Goal: Answer question/provide support: Share knowledge or assist other users

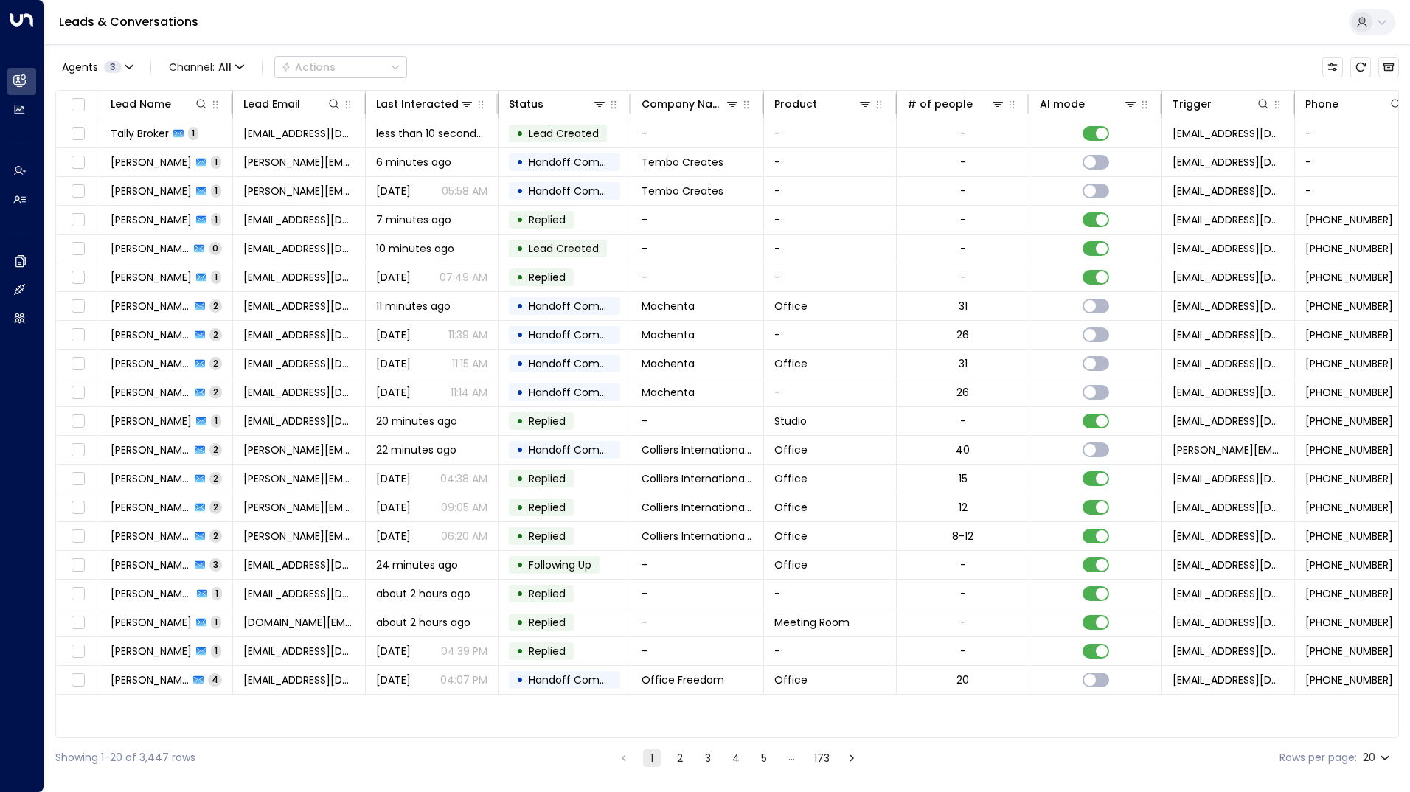
click at [346, 79] on div "Agents 3 Channel: All Actions" at bounding box center [231, 67] width 352 height 30
click at [333, 107] on icon at bounding box center [334, 104] width 10 height 10
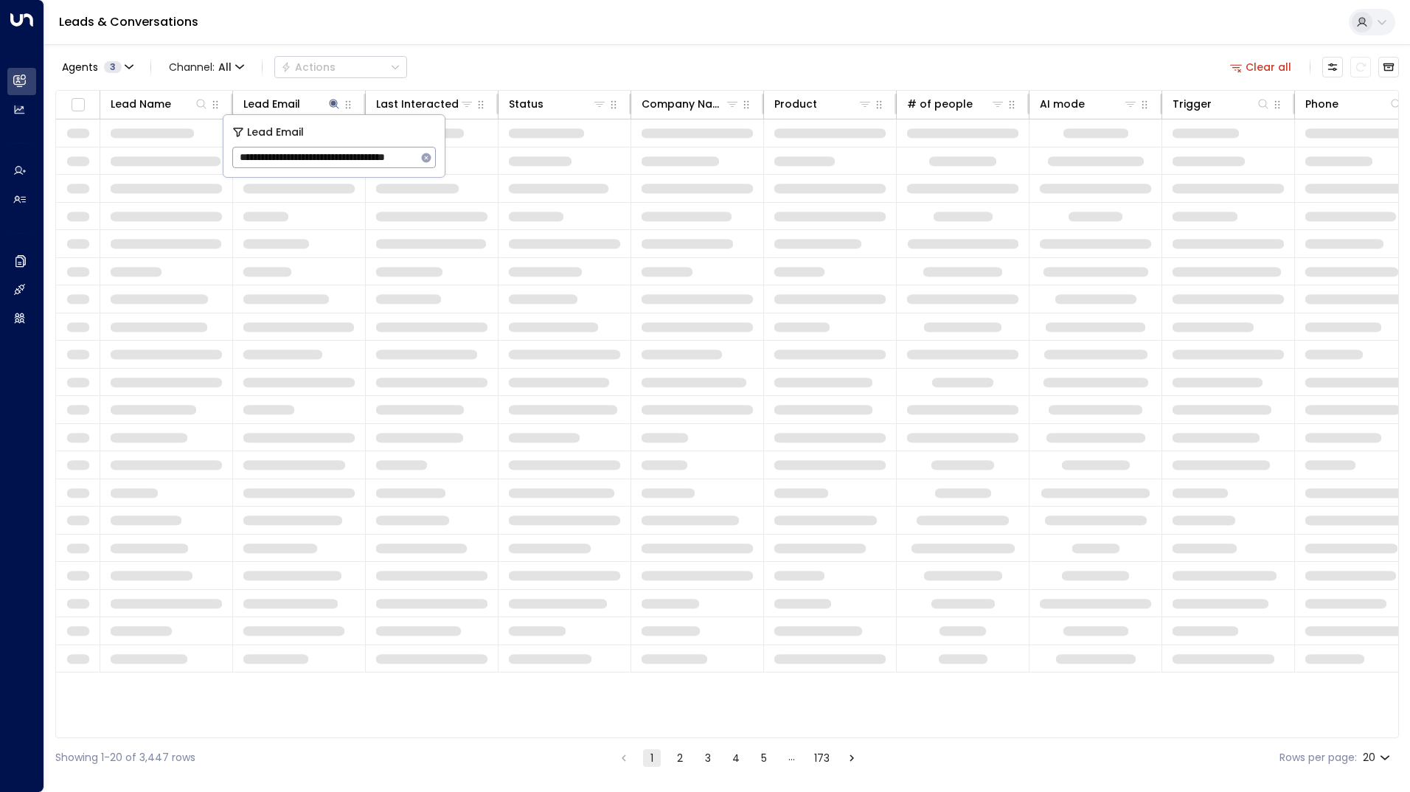
scroll to position [0, 33]
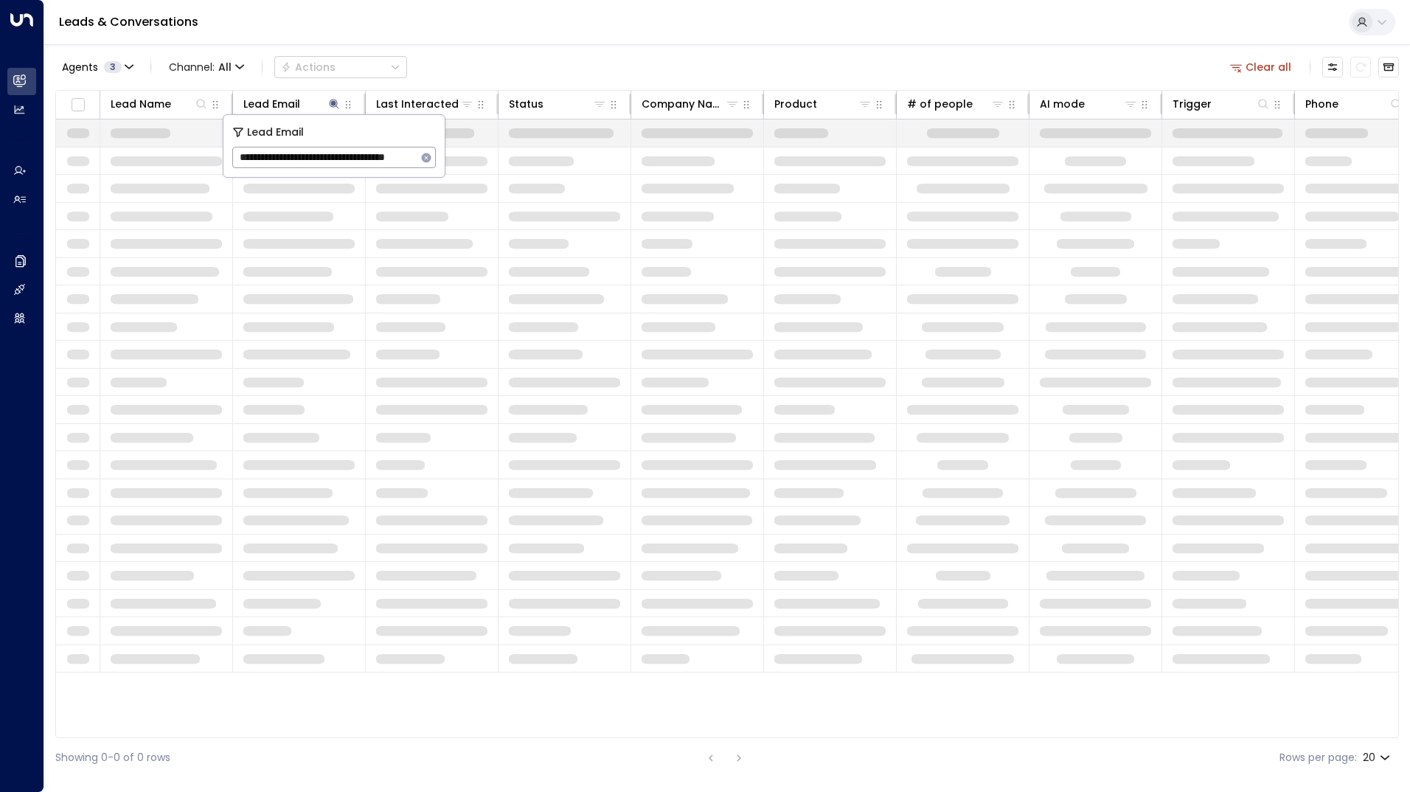
drag, startPoint x: 281, startPoint y: 157, endPoint x: 61, endPoint y: 144, distance: 220.2
click at [61, 144] on body "**********" at bounding box center [705, 388] width 1410 height 777
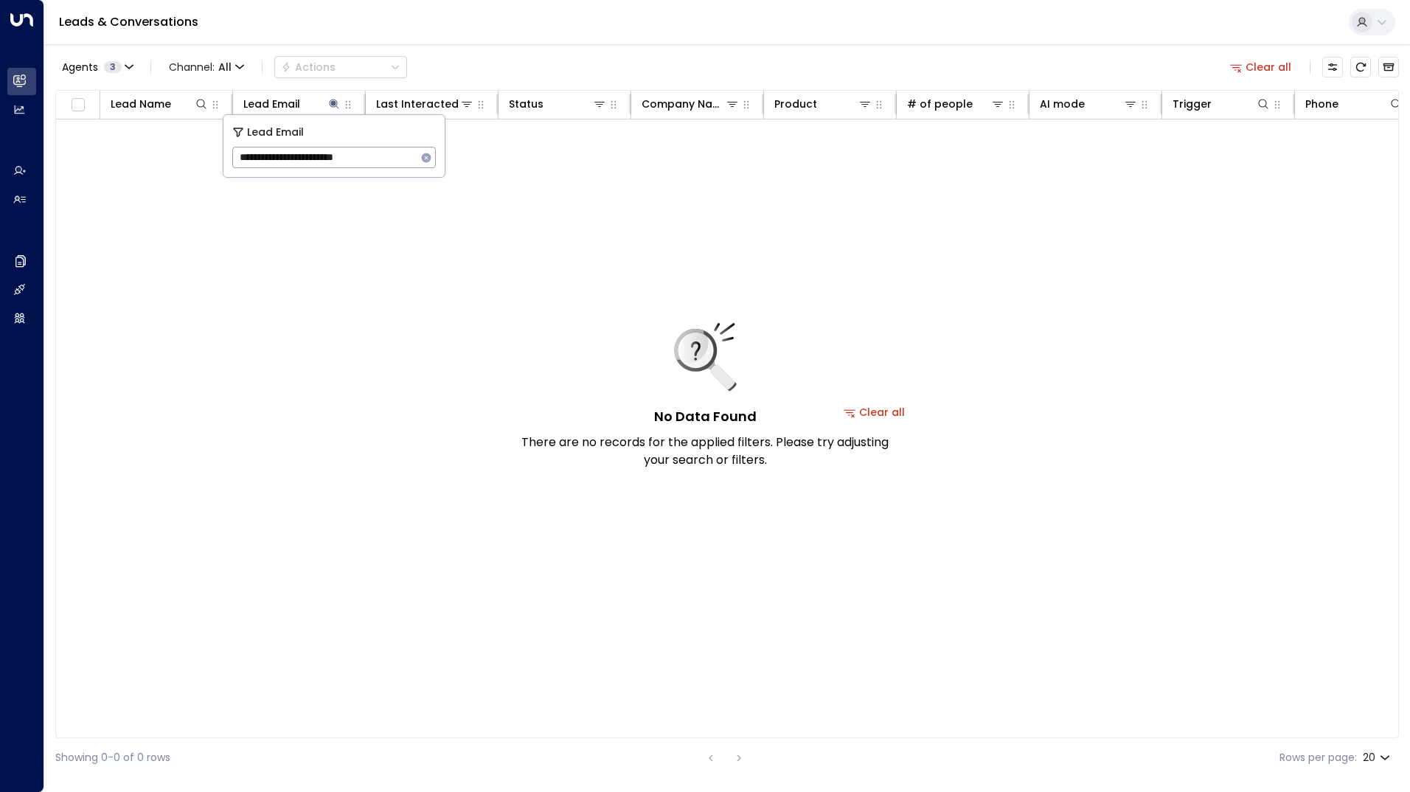
type input "**********"
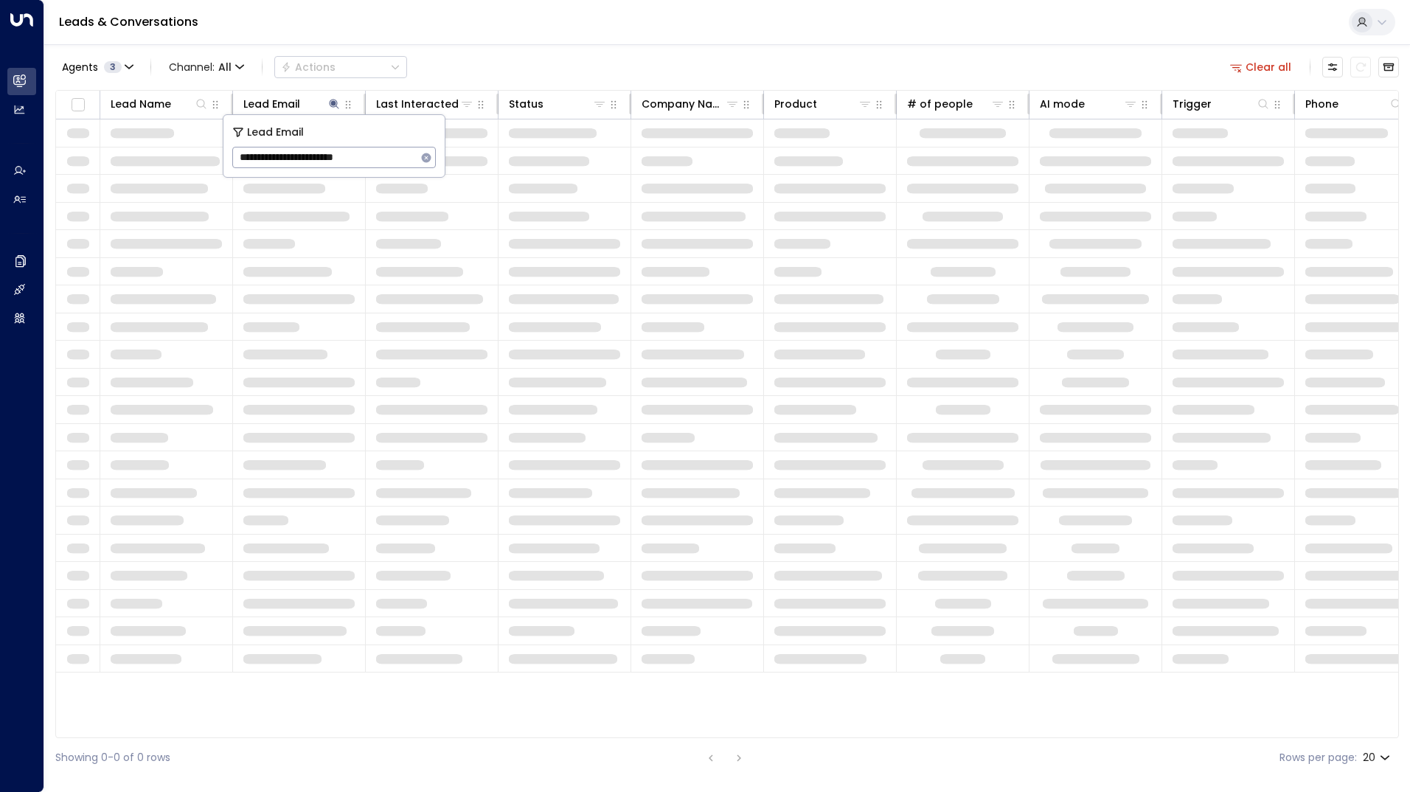
click at [395, 163] on input "**********" at bounding box center [324, 157] width 184 height 27
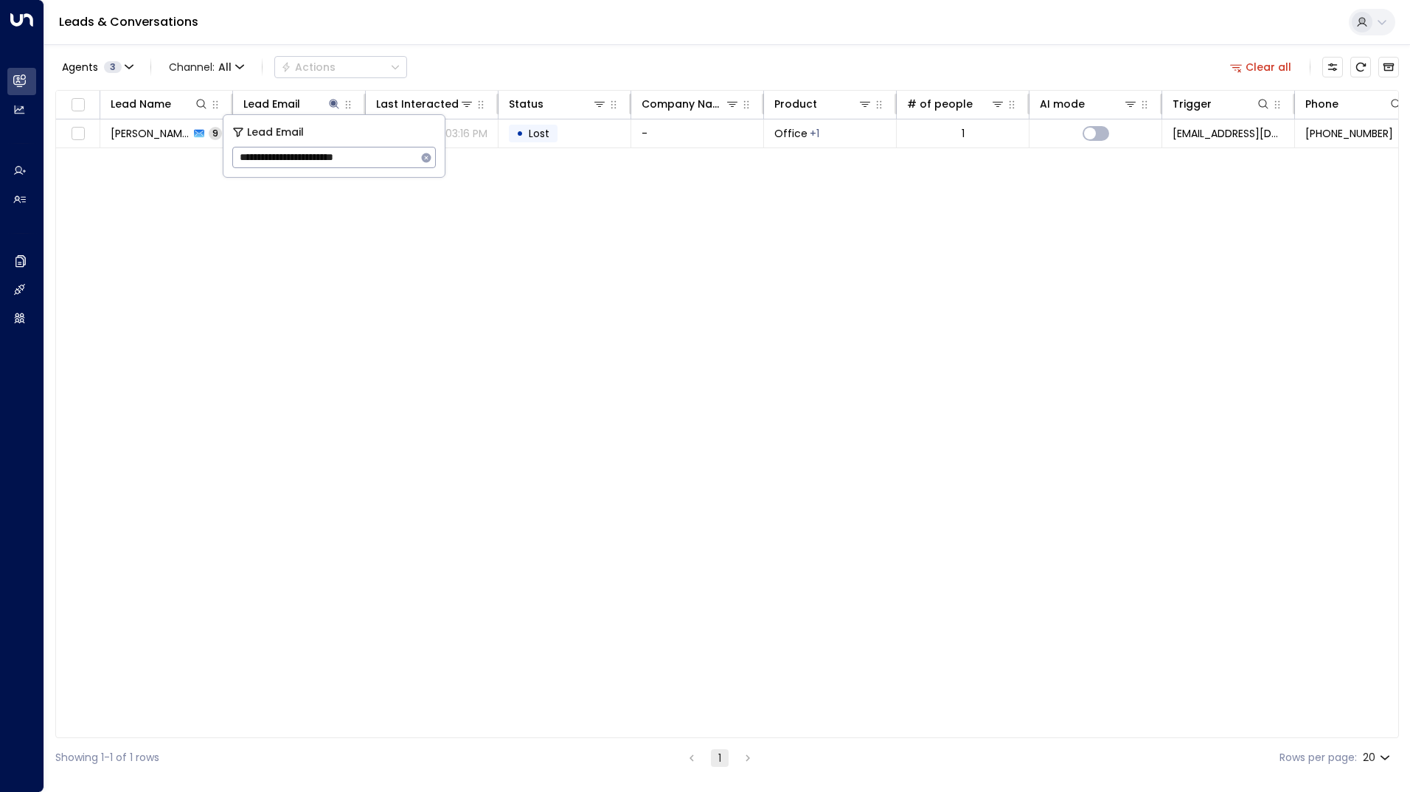
click at [577, 53] on div "Agents 3 Channel: All Actions Clear all" at bounding box center [727, 67] width 1344 height 31
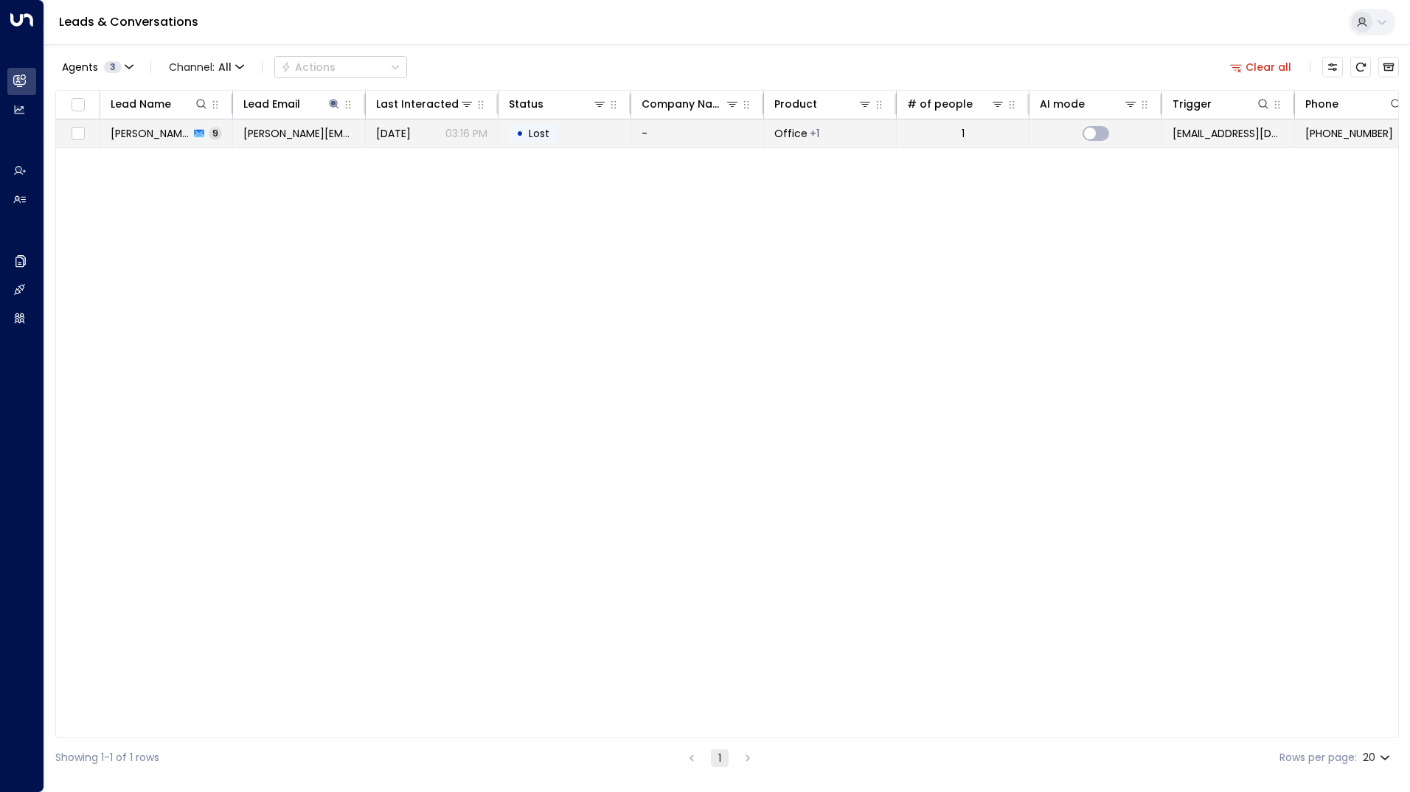
click at [358, 133] on td "[PERSON_NAME][EMAIL_ADDRESS][DOMAIN_NAME]" at bounding box center [299, 133] width 133 height 28
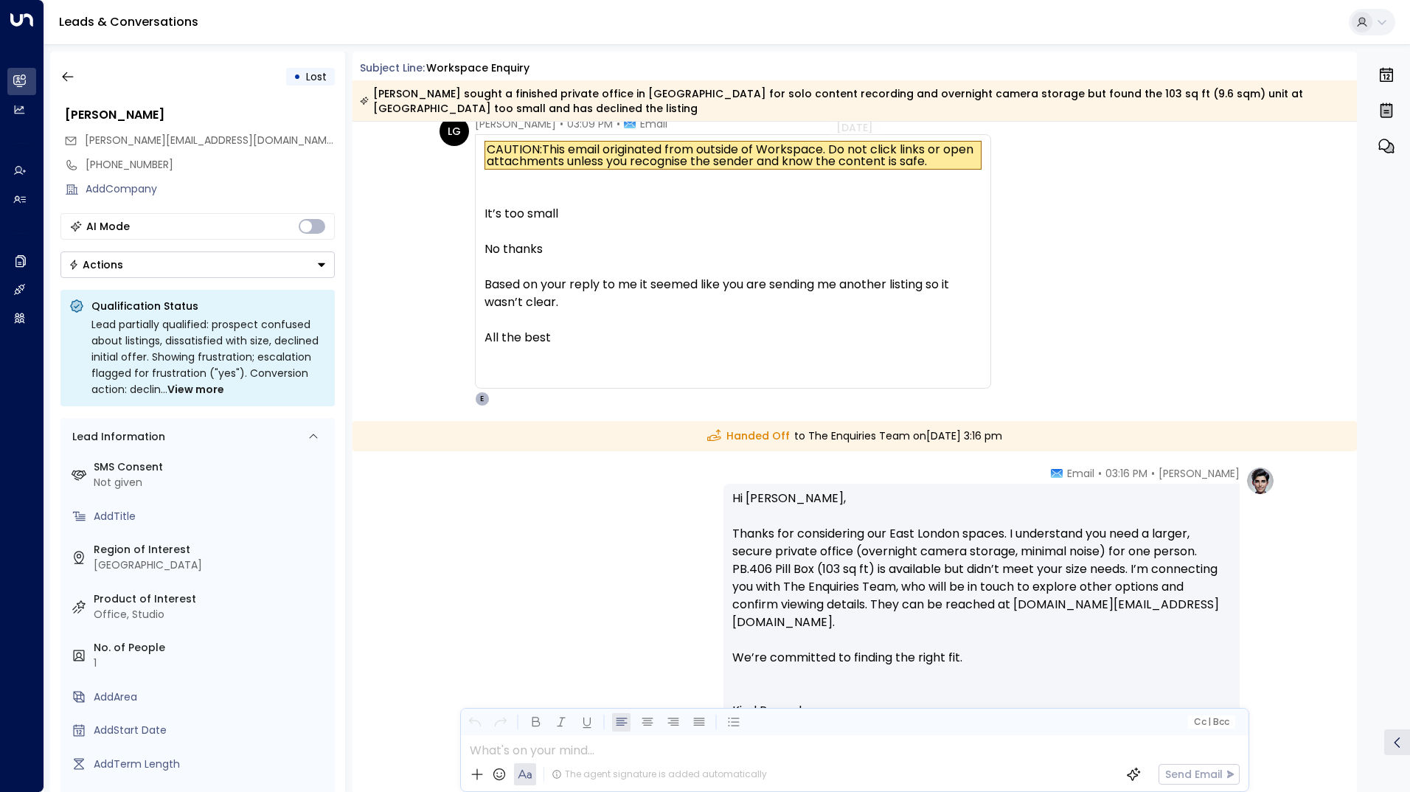
scroll to position [3395, 0]
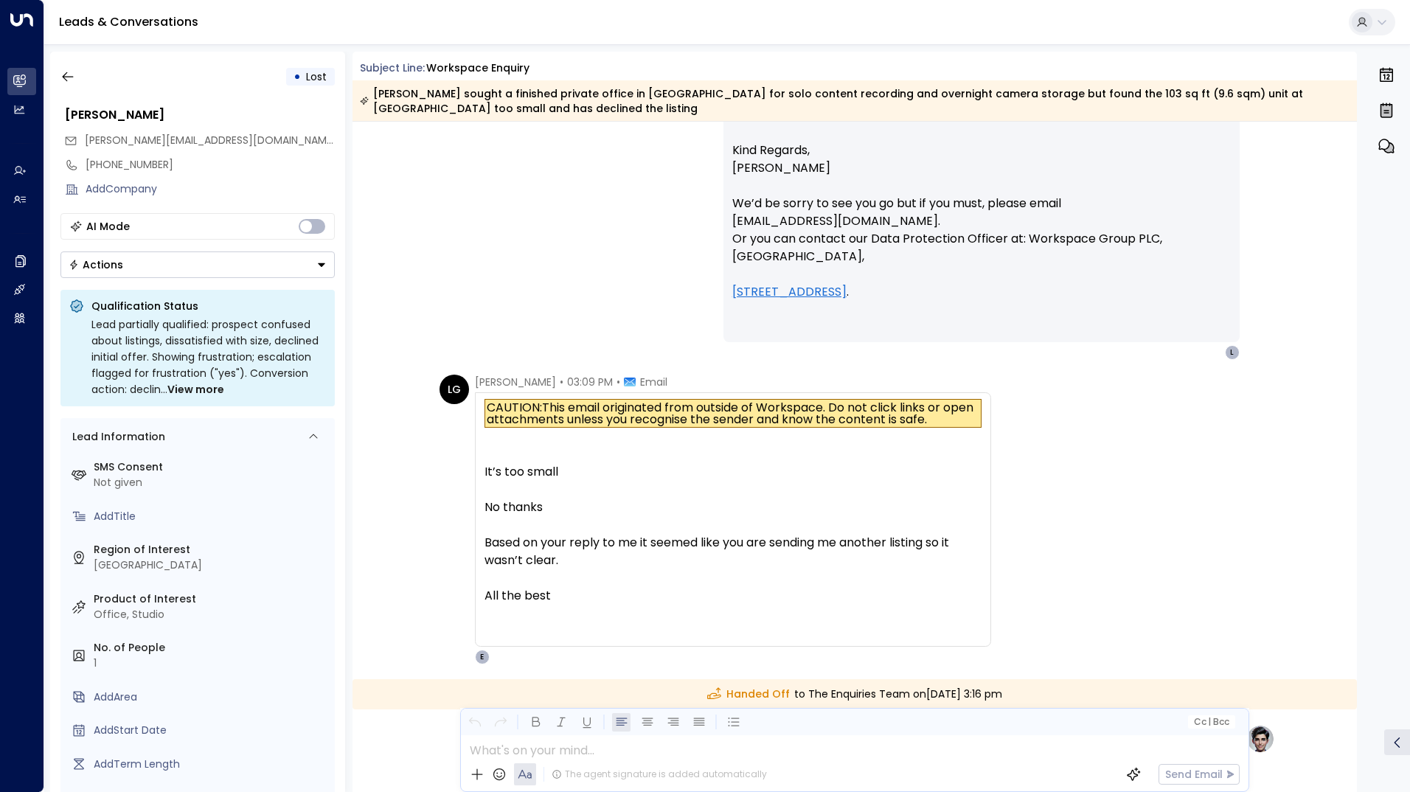
click at [506, 474] on div "It’s too small" at bounding box center [733, 472] width 497 height 18
drag, startPoint x: 506, startPoint y: 474, endPoint x: 505, endPoint y: 506, distance: 31.7
click at [505, 506] on div "No thanks" at bounding box center [733, 508] width 497 height 18
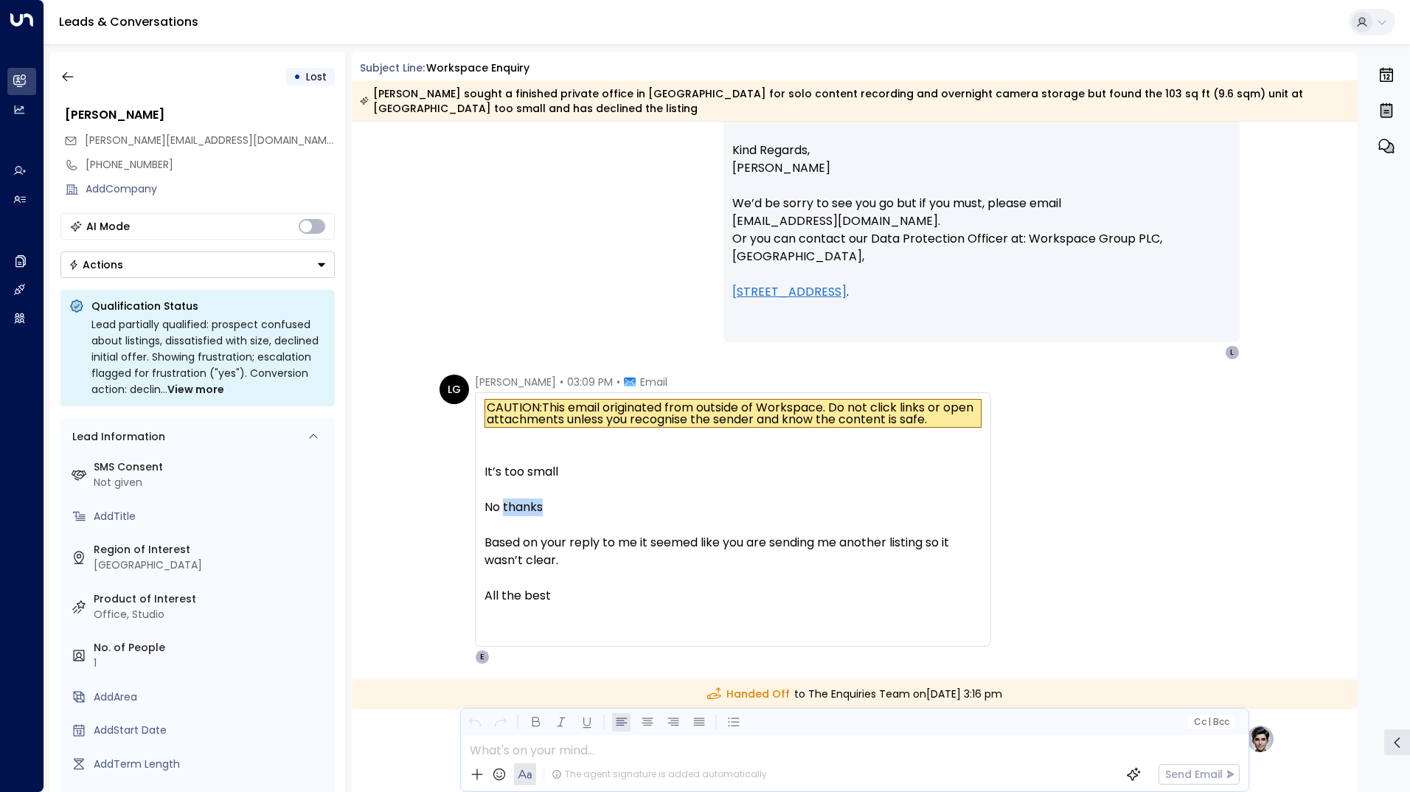
click at [505, 506] on div "No thanks" at bounding box center [733, 508] width 497 height 18
drag, startPoint x: 505, startPoint y: 506, endPoint x: 550, endPoint y: 549, distance: 62.1
click at [550, 548] on div "Based on your reply to me it seemed like you are sending me another listing so …" at bounding box center [733, 551] width 497 height 35
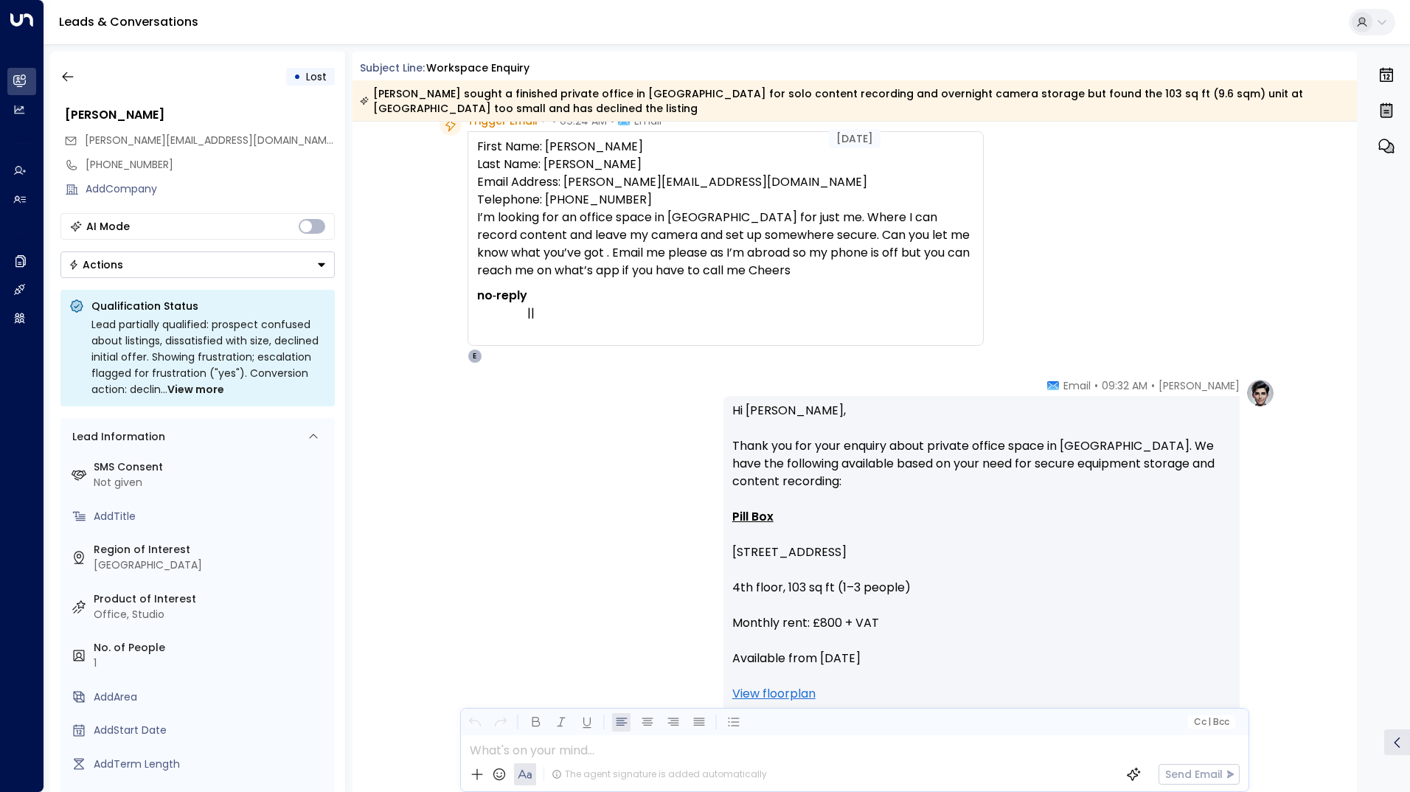
scroll to position [0, 0]
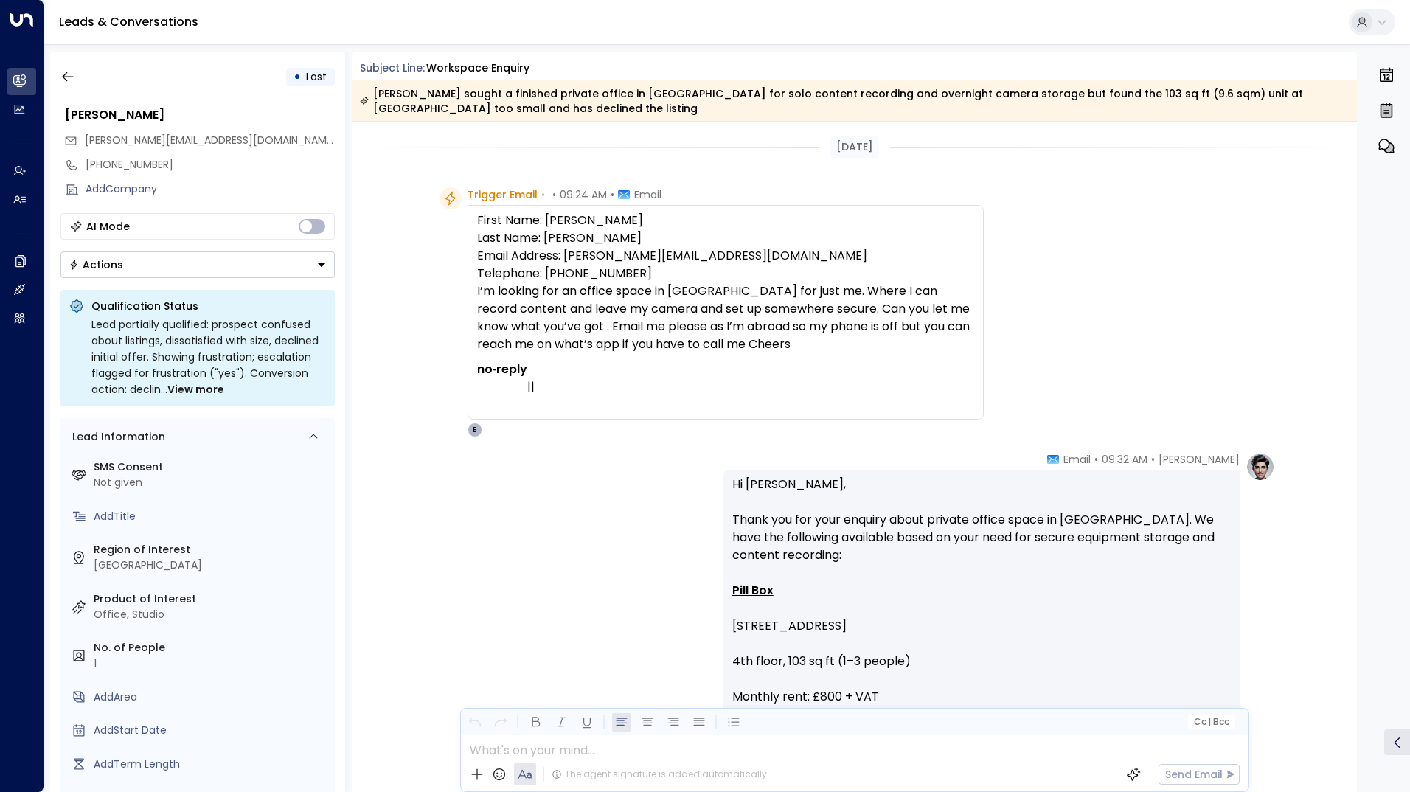
click at [556, 304] on p "First Name: [PERSON_NAME] Last Name: [PERSON_NAME] Email Address: [PERSON_NAME]…" at bounding box center [725, 283] width 497 height 142
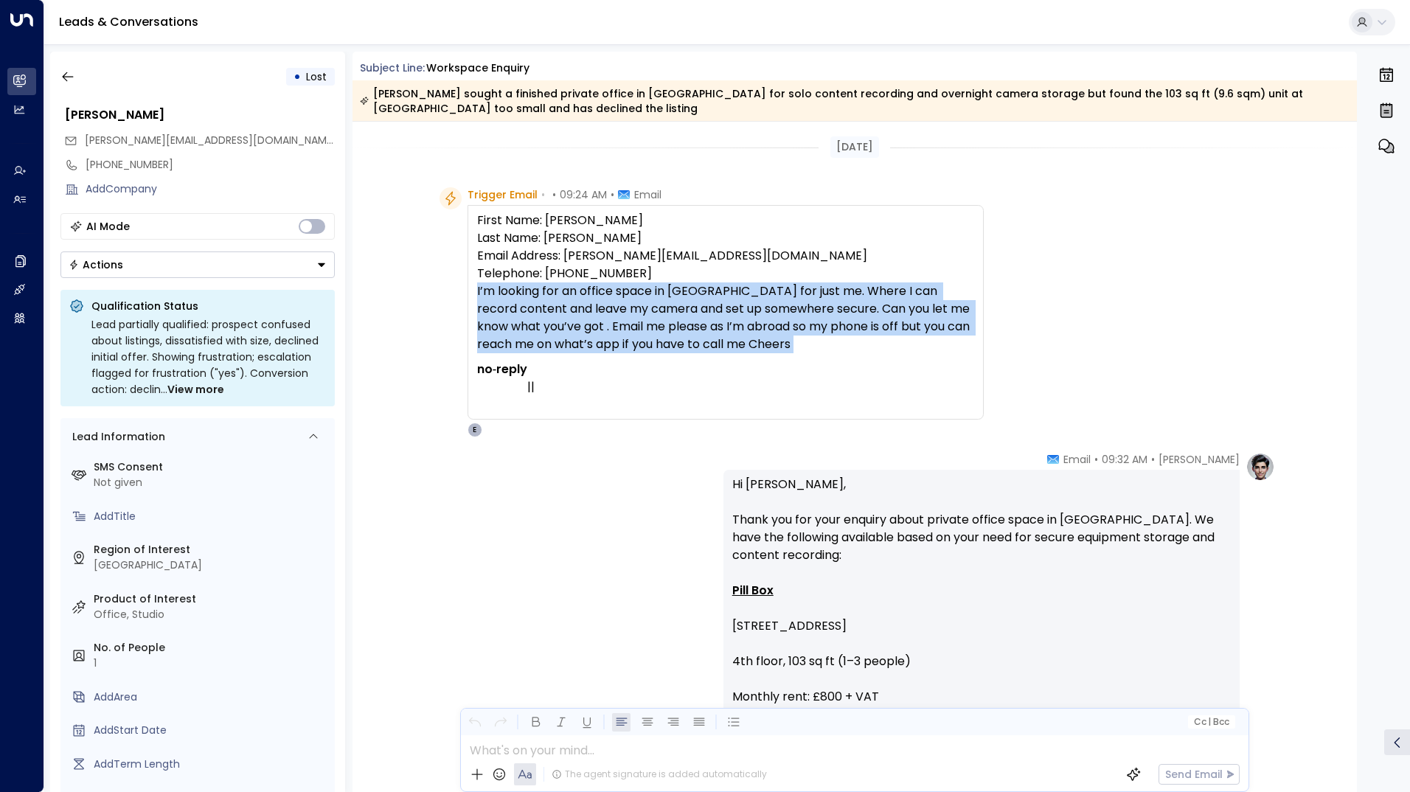
click at [556, 304] on p "First Name: [PERSON_NAME] Last Name: [PERSON_NAME] Email Address: [PERSON_NAME]…" at bounding box center [725, 283] width 497 height 142
drag, startPoint x: 556, startPoint y: 304, endPoint x: 652, endPoint y: 320, distance: 97.3
click at [652, 320] on p "First Name: [PERSON_NAME] Last Name: [PERSON_NAME] Email Address: [PERSON_NAME]…" at bounding box center [725, 283] width 497 height 142
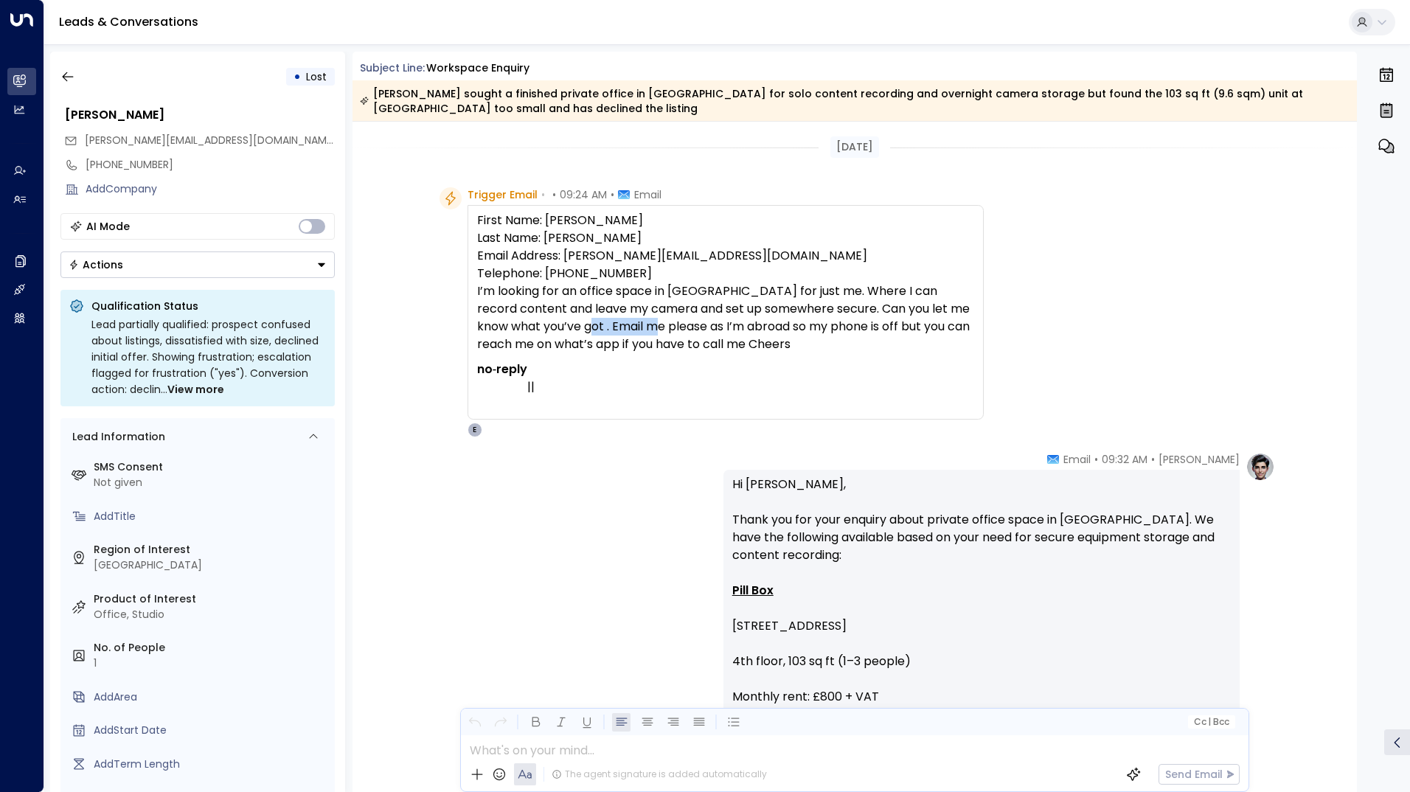
drag, startPoint x: 586, startPoint y: 324, endPoint x: 659, endPoint y: 331, distance: 72.7
click at [659, 331] on p "First Name: [PERSON_NAME] Last Name: [PERSON_NAME] Email Address: [PERSON_NAME]…" at bounding box center [725, 283] width 497 height 142
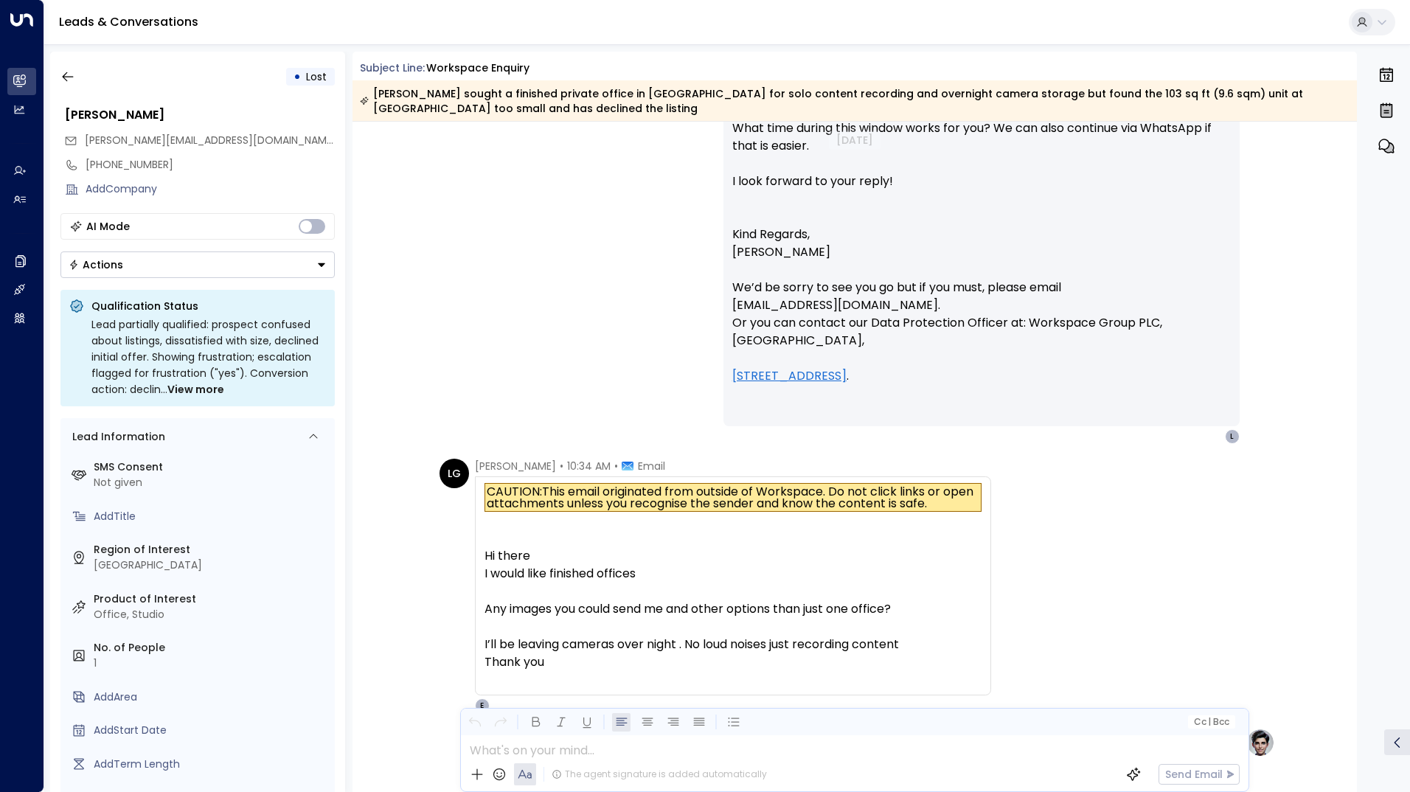
scroll to position [959, 0]
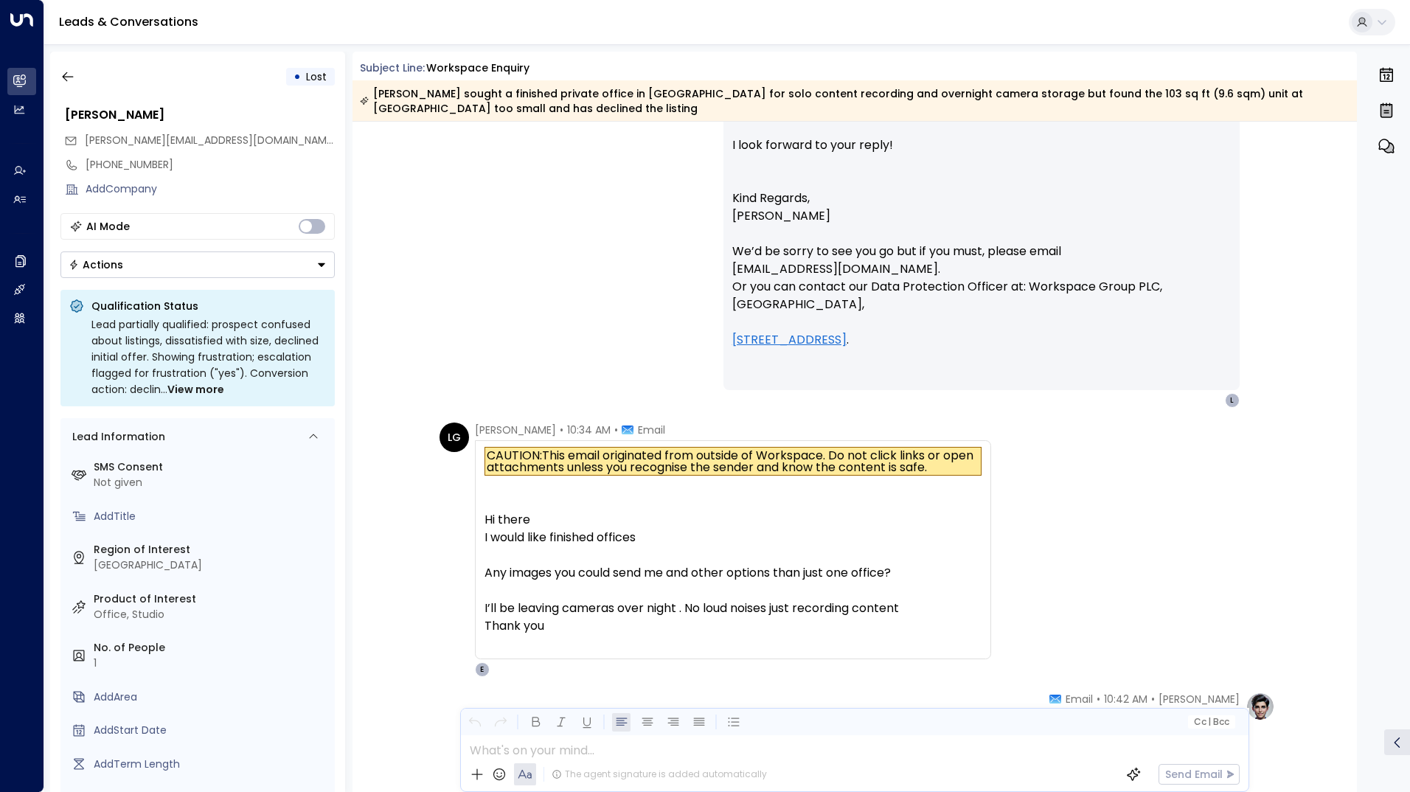
click at [522, 536] on div "I would like finished offices" at bounding box center [733, 538] width 497 height 18
drag, startPoint x: 522, startPoint y: 536, endPoint x: 507, endPoint y: 542, distance: 16.2
click at [507, 542] on div "I would like finished offices" at bounding box center [733, 538] width 497 height 18
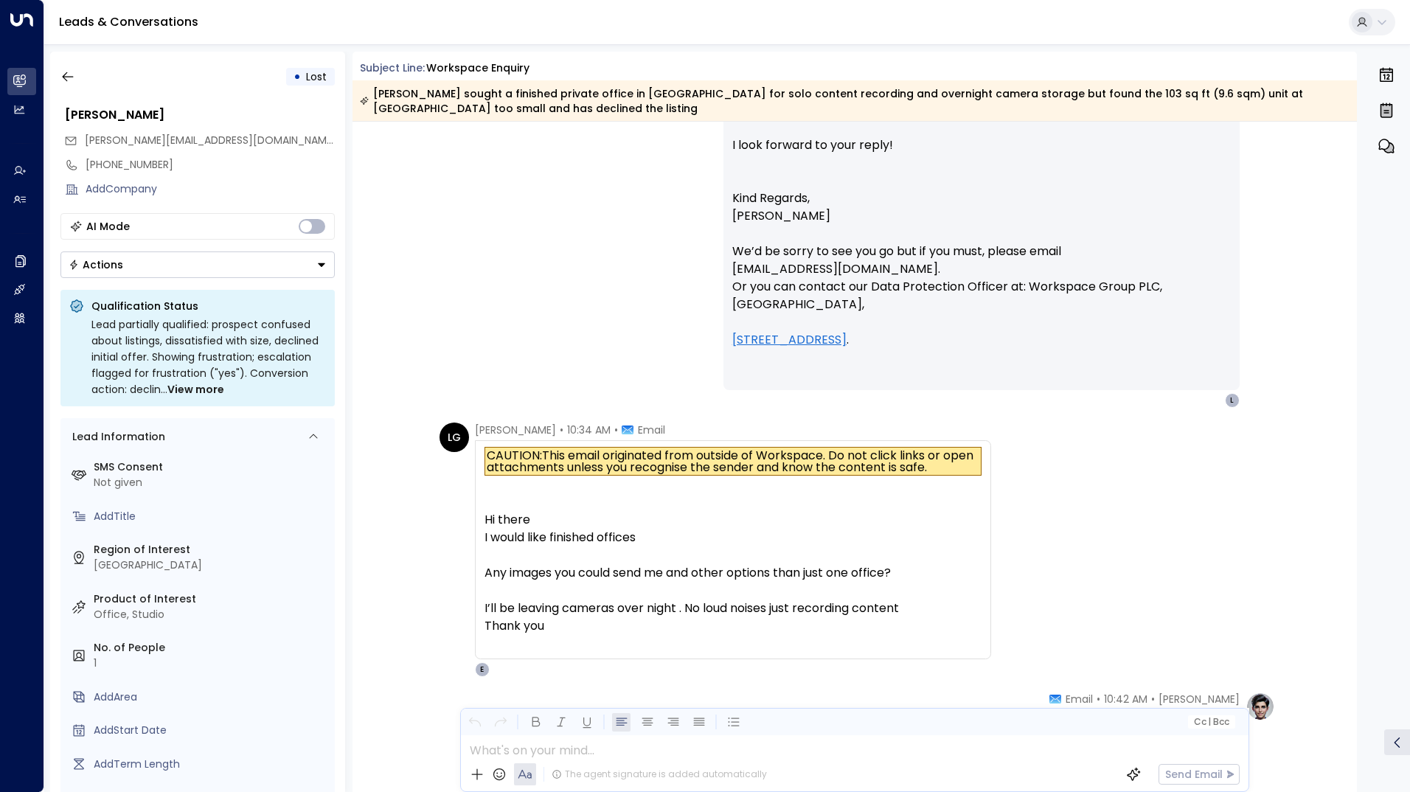
click at [502, 537] on div "I would like finished offices" at bounding box center [733, 538] width 497 height 18
drag, startPoint x: 502, startPoint y: 537, endPoint x: 493, endPoint y: 557, distance: 21.5
click at [493, 557] on div at bounding box center [733, 556] width 497 height 18
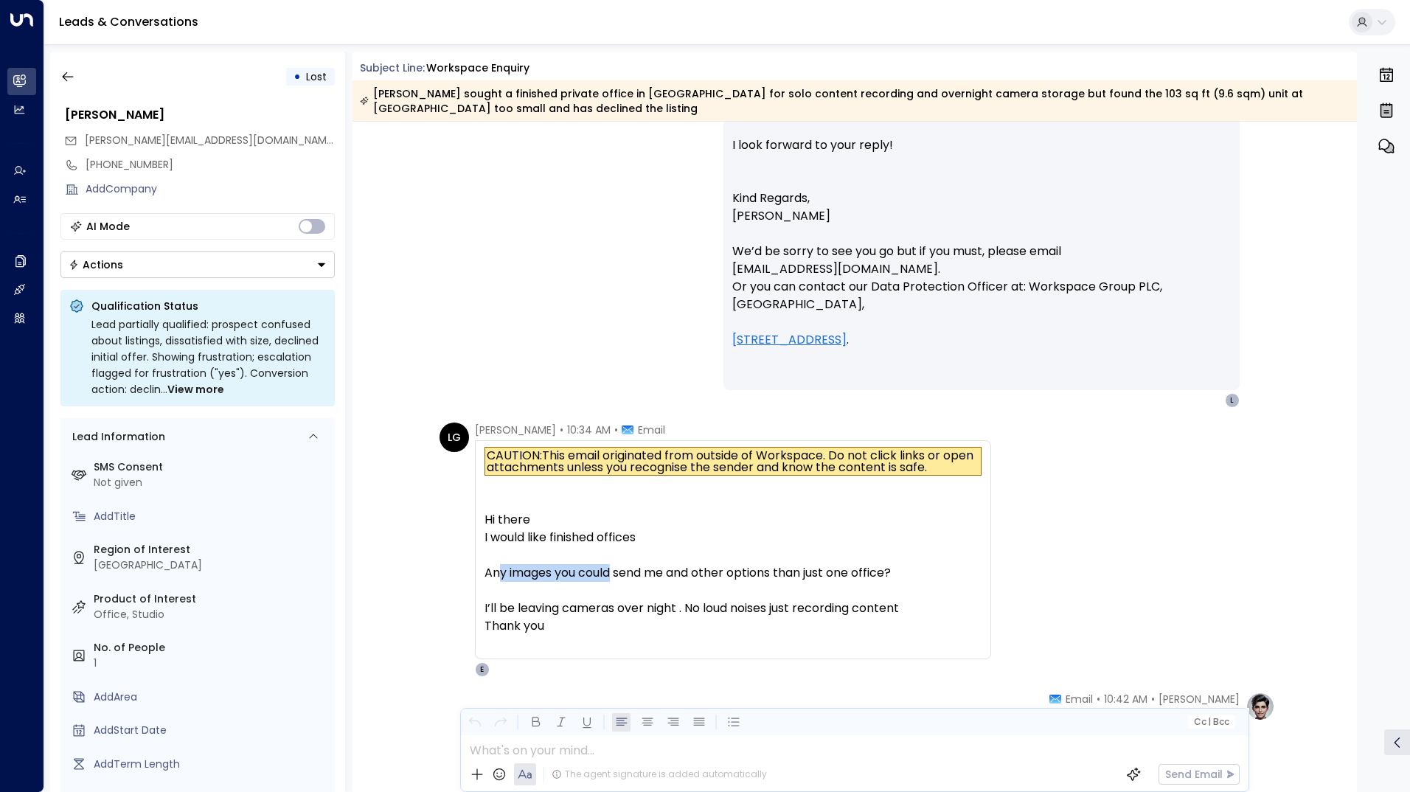
drag, startPoint x: 527, startPoint y: 568, endPoint x: 609, endPoint y: 575, distance: 82.1
click at [609, 575] on div "Any images you could send me and other options than just one office?" at bounding box center [733, 573] width 497 height 18
drag, startPoint x: 609, startPoint y: 575, endPoint x: 599, endPoint y: 572, distance: 10.6
click at [609, 575] on div "Any images you could send me and other options than just one office?" at bounding box center [733, 573] width 497 height 18
click at [573, 575] on div "Any images you could send me and other options than just one office?" at bounding box center [733, 573] width 497 height 18
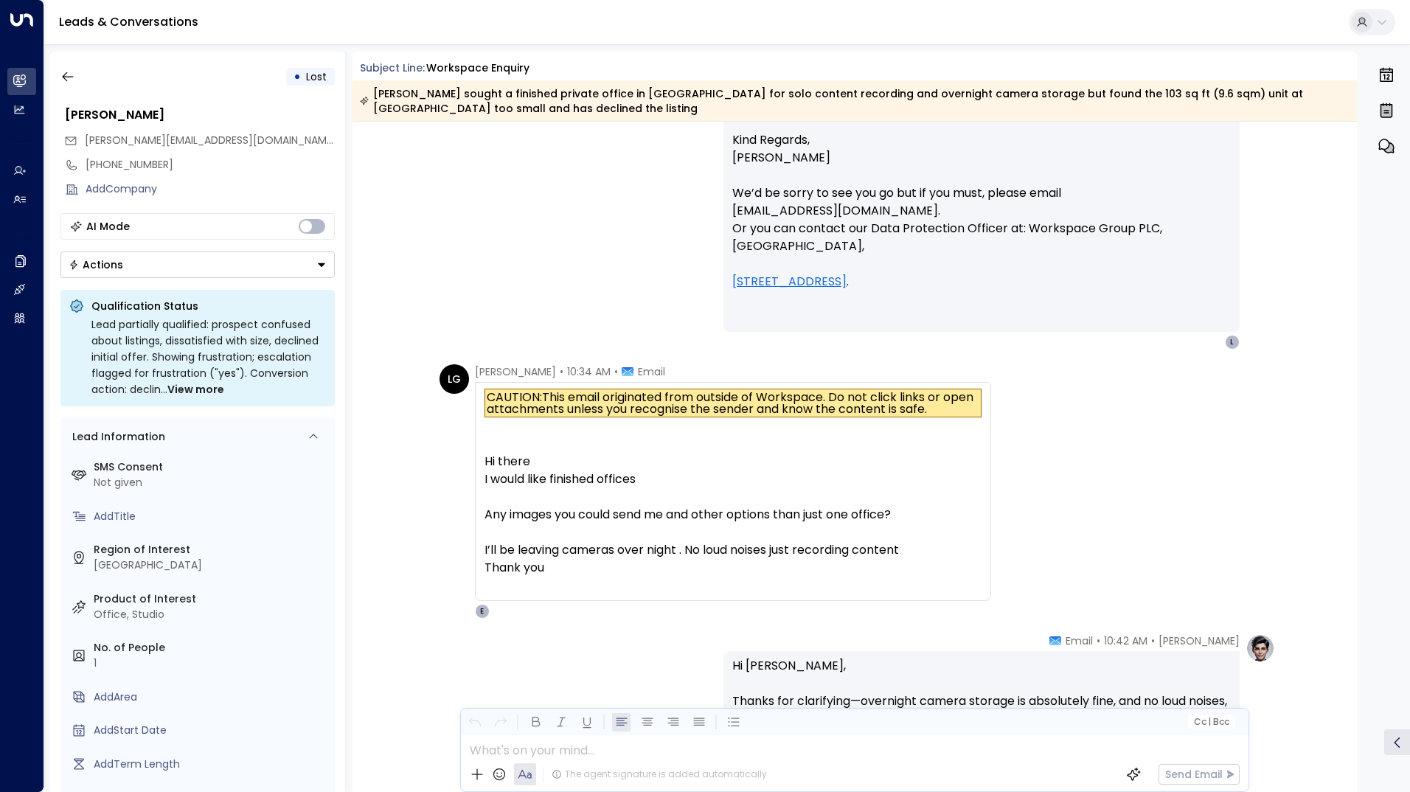
scroll to position [1033, 0]
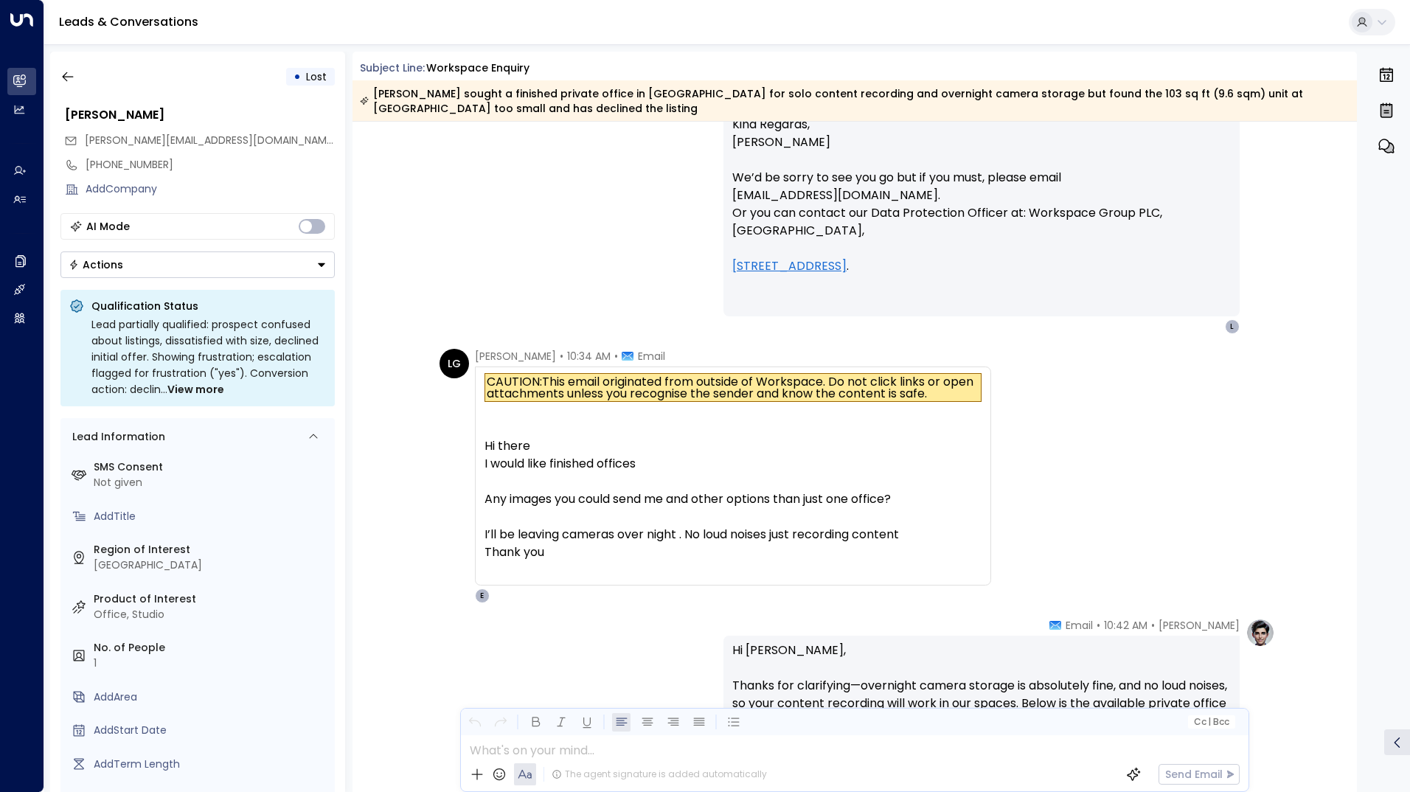
drag, startPoint x: 497, startPoint y: 537, endPoint x: 589, endPoint y: 549, distance: 93.0
click at [589, 549] on div "CAUTION: This email originated from outside of Workspace. Do not click links or…" at bounding box center [733, 476] width 497 height 206
click at [590, 550] on div "Thank you" at bounding box center [733, 553] width 497 height 18
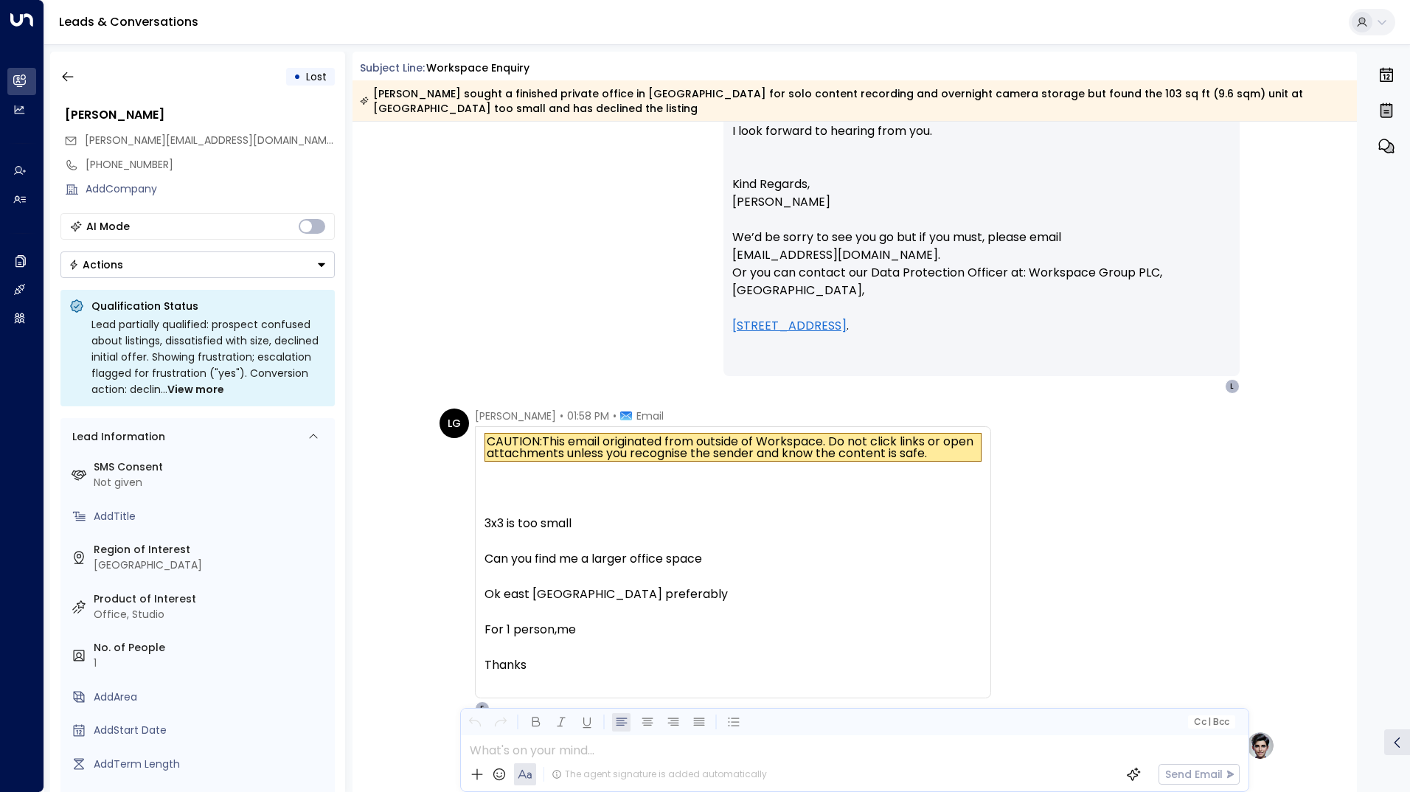
scroll to position [1992, 0]
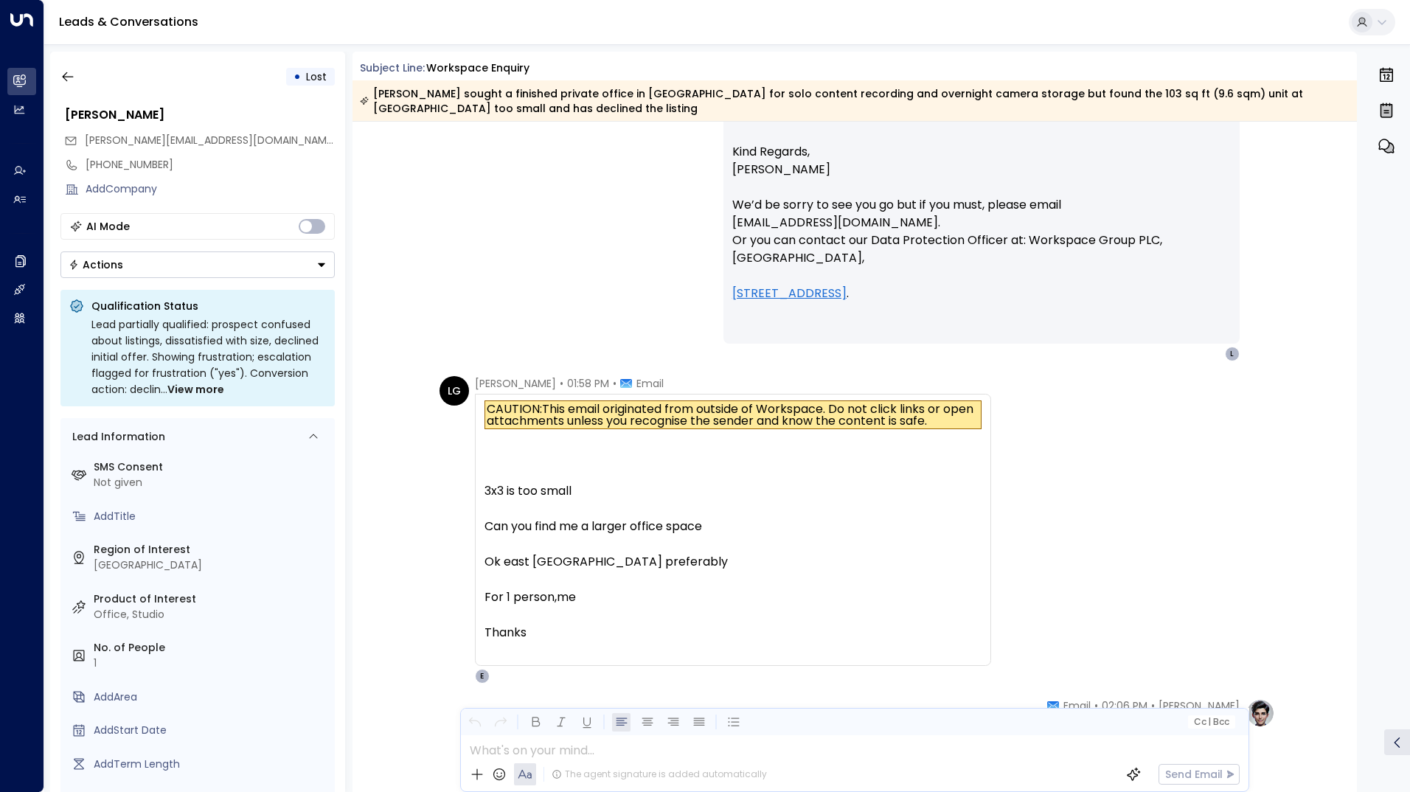
click at [533, 566] on div "Ok east [GEOGRAPHIC_DATA] preferably" at bounding box center [733, 562] width 497 height 18
drag, startPoint x: 533, startPoint y: 566, endPoint x: 524, endPoint y: 589, distance: 24.5
click at [524, 589] on div "For 1 person,me" at bounding box center [733, 598] width 497 height 18
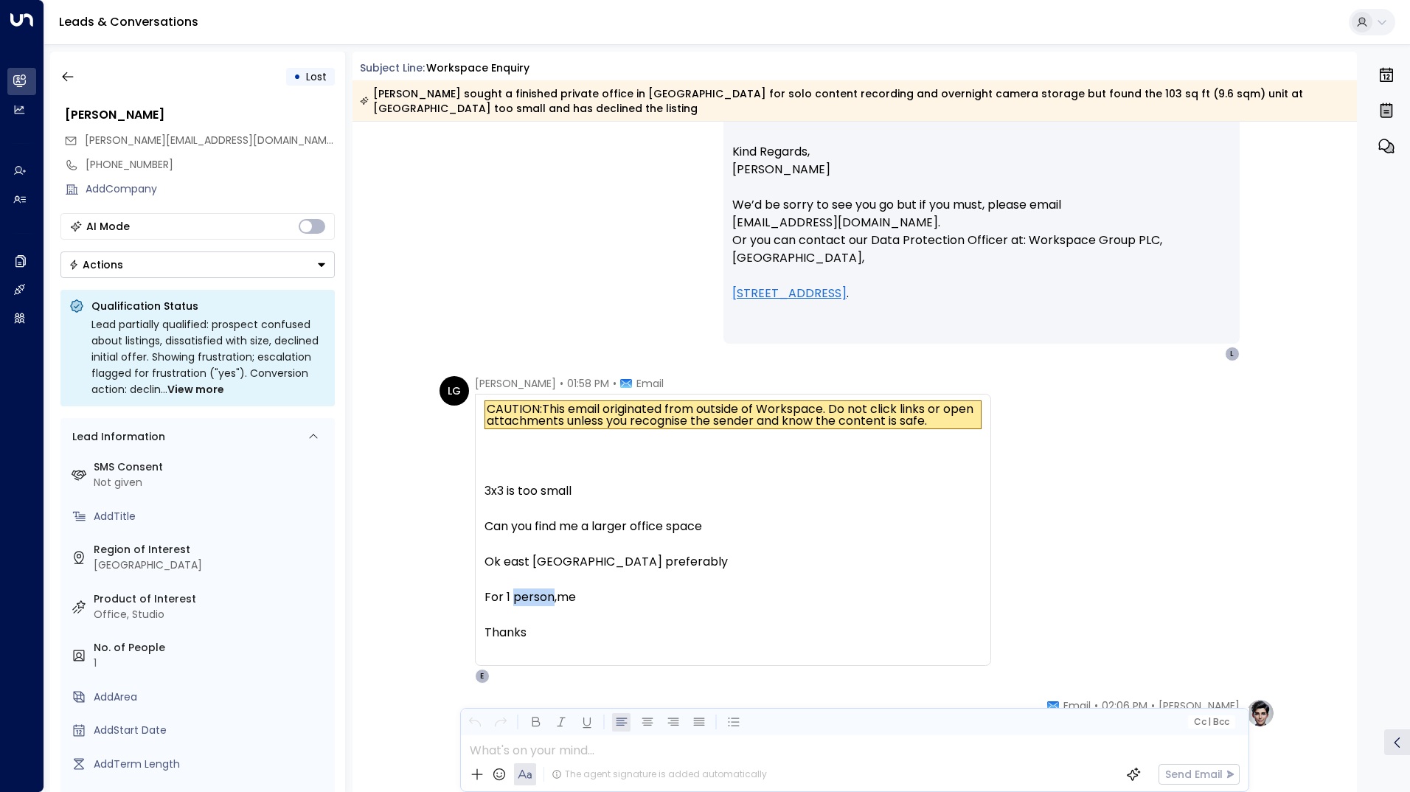
click at [524, 589] on div "For 1 person,me" at bounding box center [733, 598] width 497 height 18
click at [523, 592] on div "For 1 person,me" at bounding box center [733, 598] width 497 height 18
click at [515, 600] on div "For 1 person,me" at bounding box center [733, 598] width 497 height 18
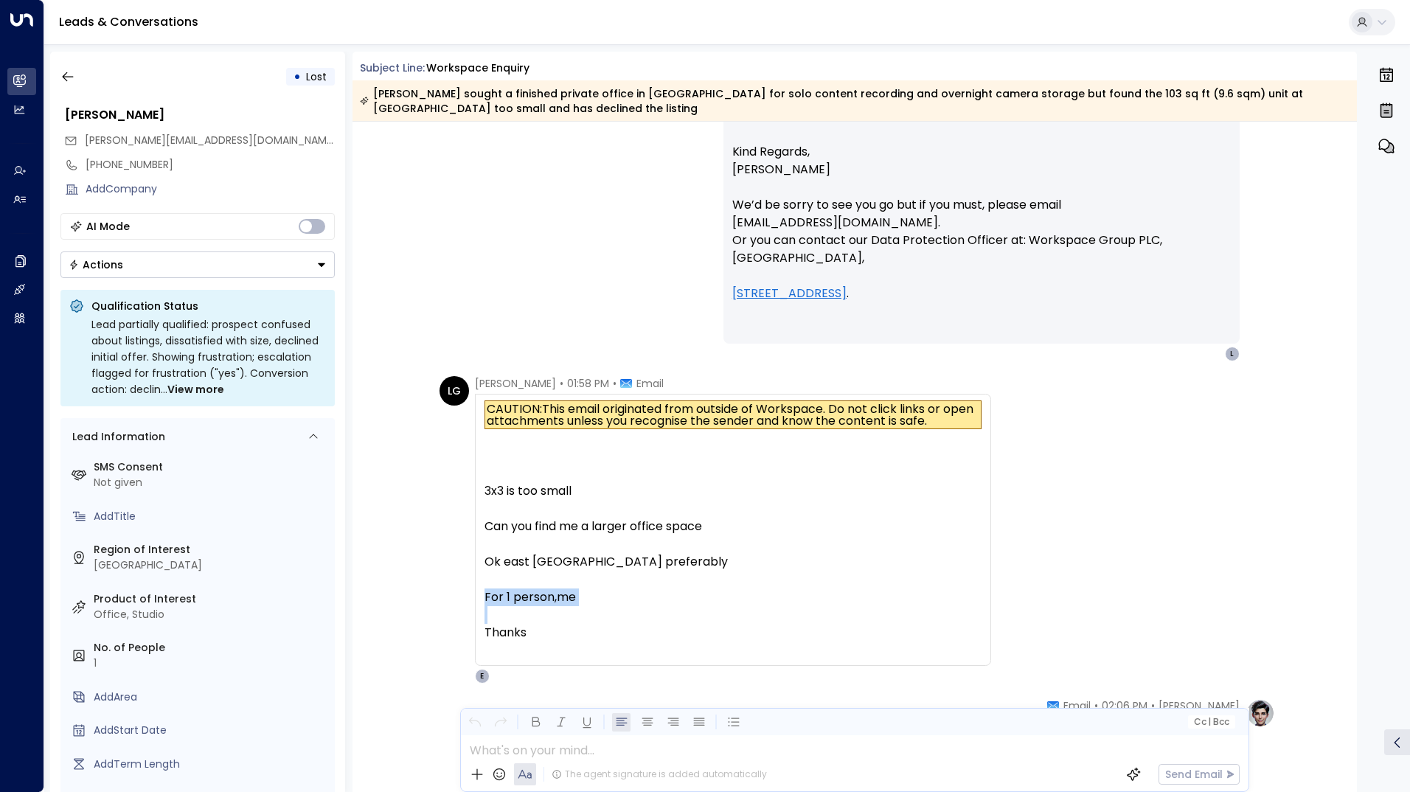
drag, startPoint x: 515, startPoint y: 600, endPoint x: 505, endPoint y: 607, distance: 12.3
click at [505, 607] on div at bounding box center [733, 615] width 497 height 18
click at [501, 597] on div "For 1 person,me" at bounding box center [733, 598] width 497 height 18
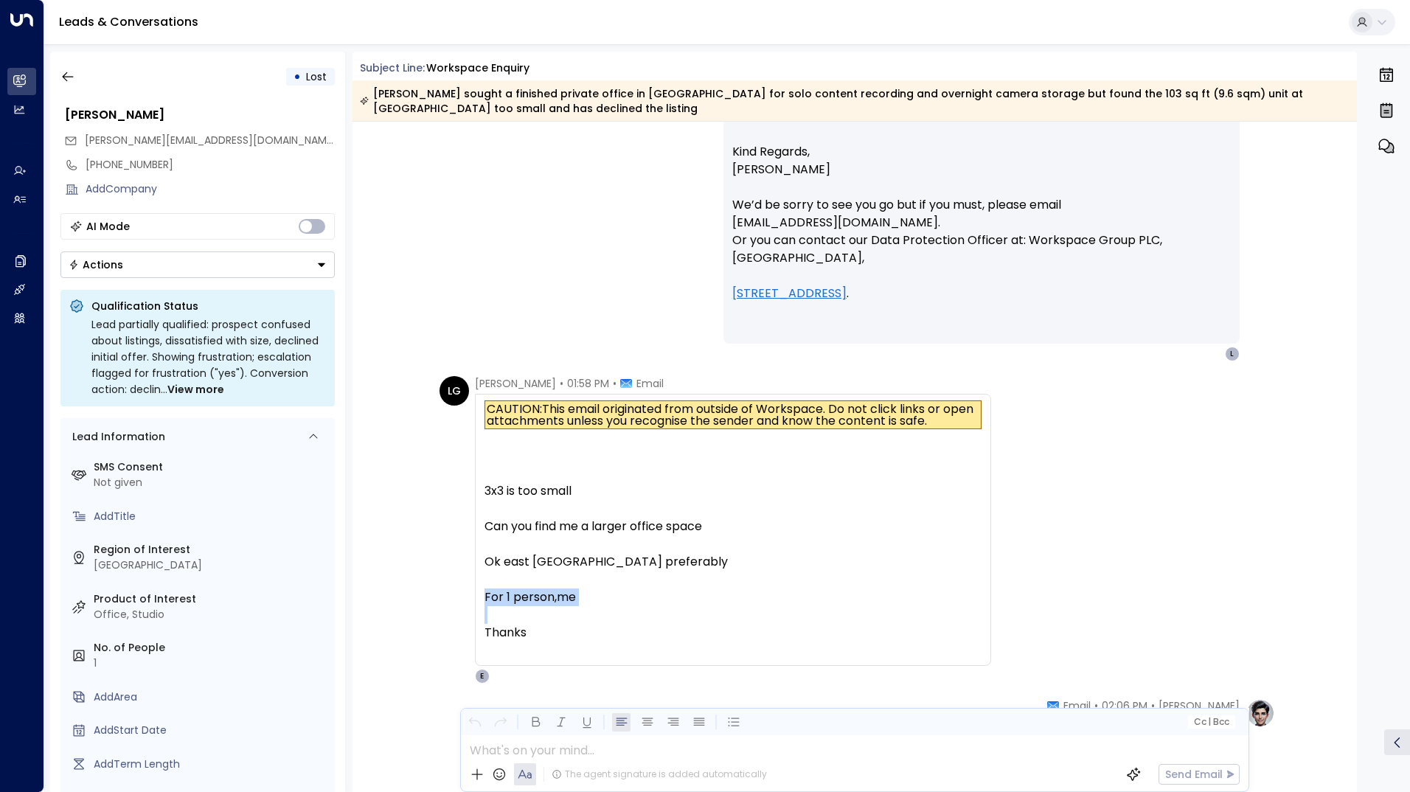
drag, startPoint x: 501, startPoint y: 597, endPoint x: 508, endPoint y: 614, distance: 19.2
click at [508, 614] on div at bounding box center [733, 615] width 497 height 18
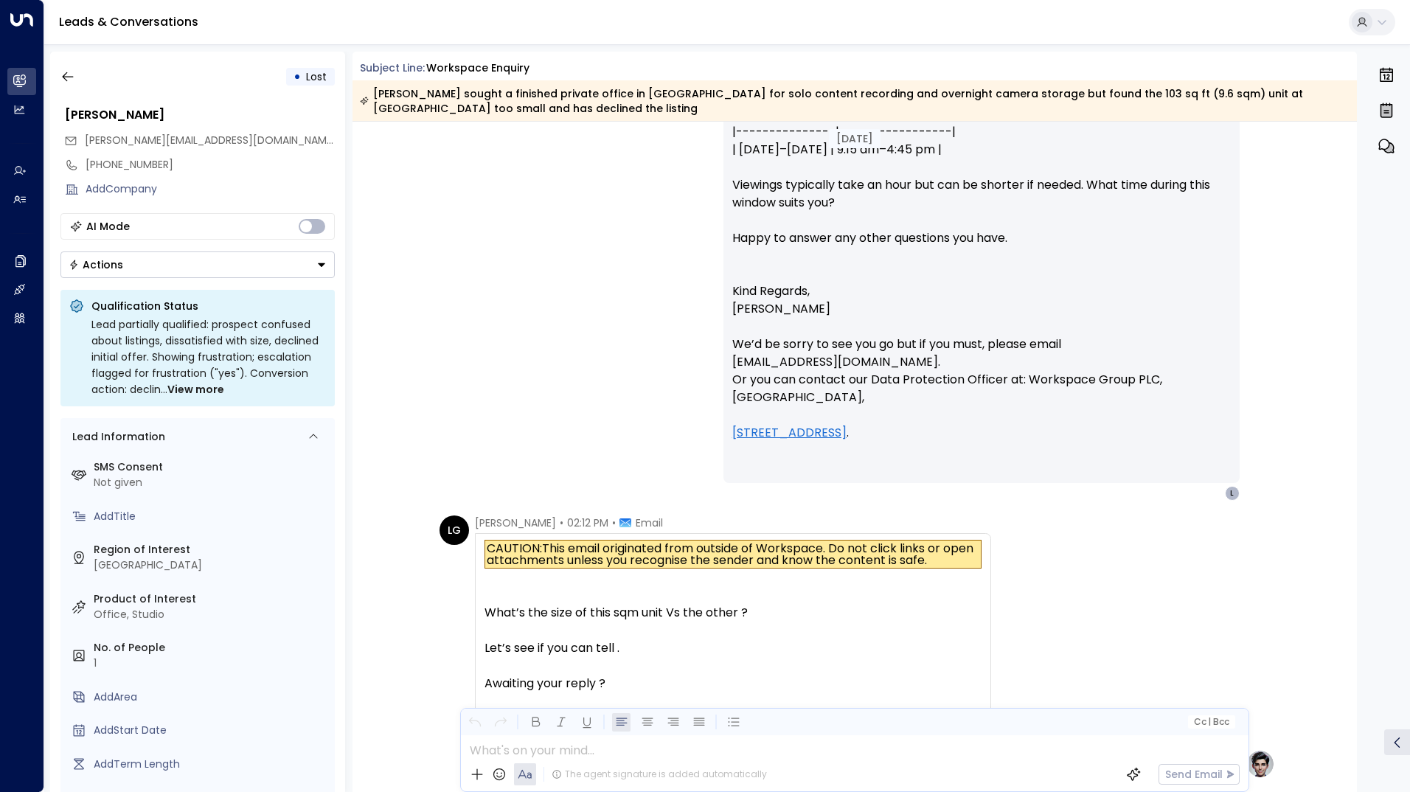
scroll to position [3024, 0]
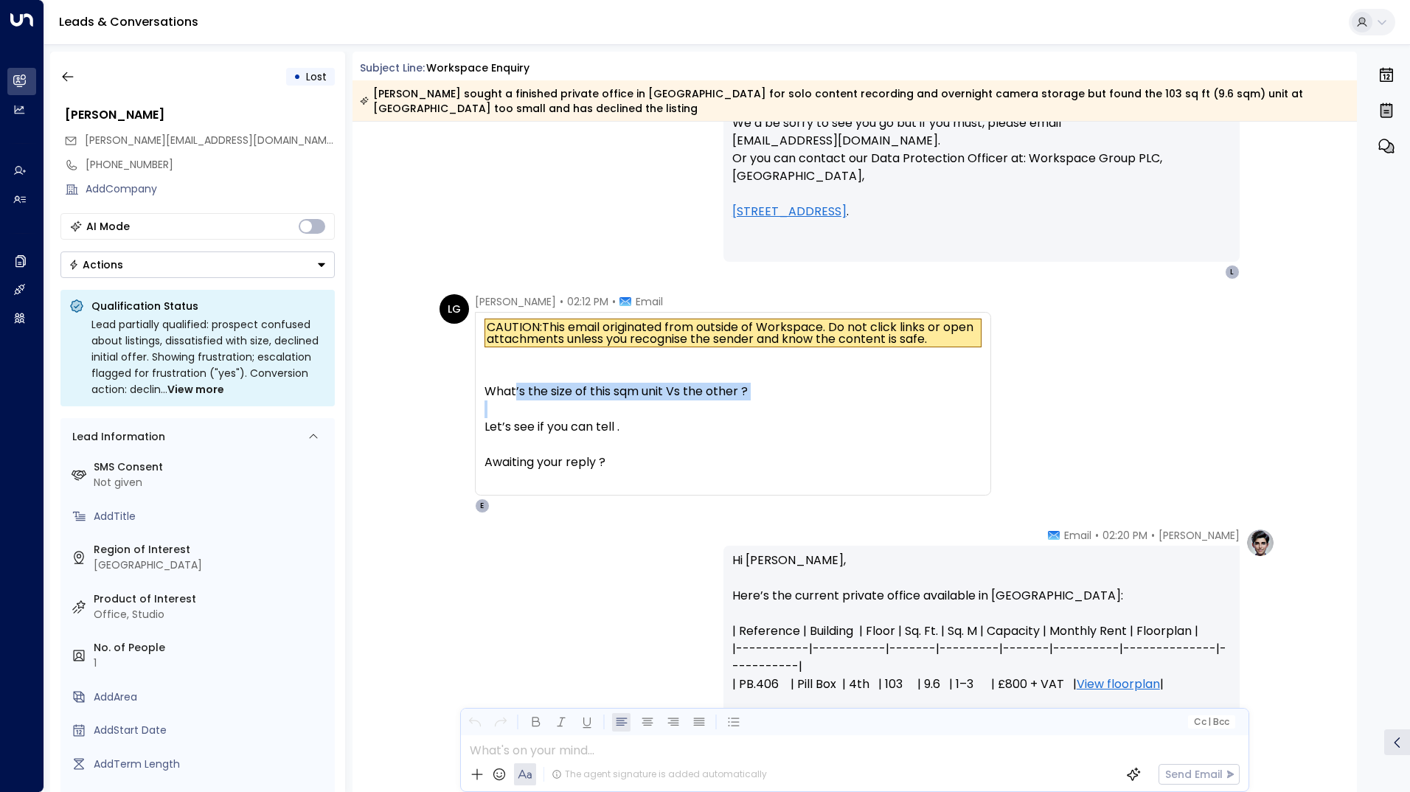
drag, startPoint x: 514, startPoint y: 396, endPoint x: 527, endPoint y: 414, distance: 21.7
click at [527, 414] on div "CAUTION: This email originated from outside of Workspace. Do not click links or…" at bounding box center [733, 404] width 497 height 170
click at [527, 415] on div at bounding box center [733, 410] width 497 height 18
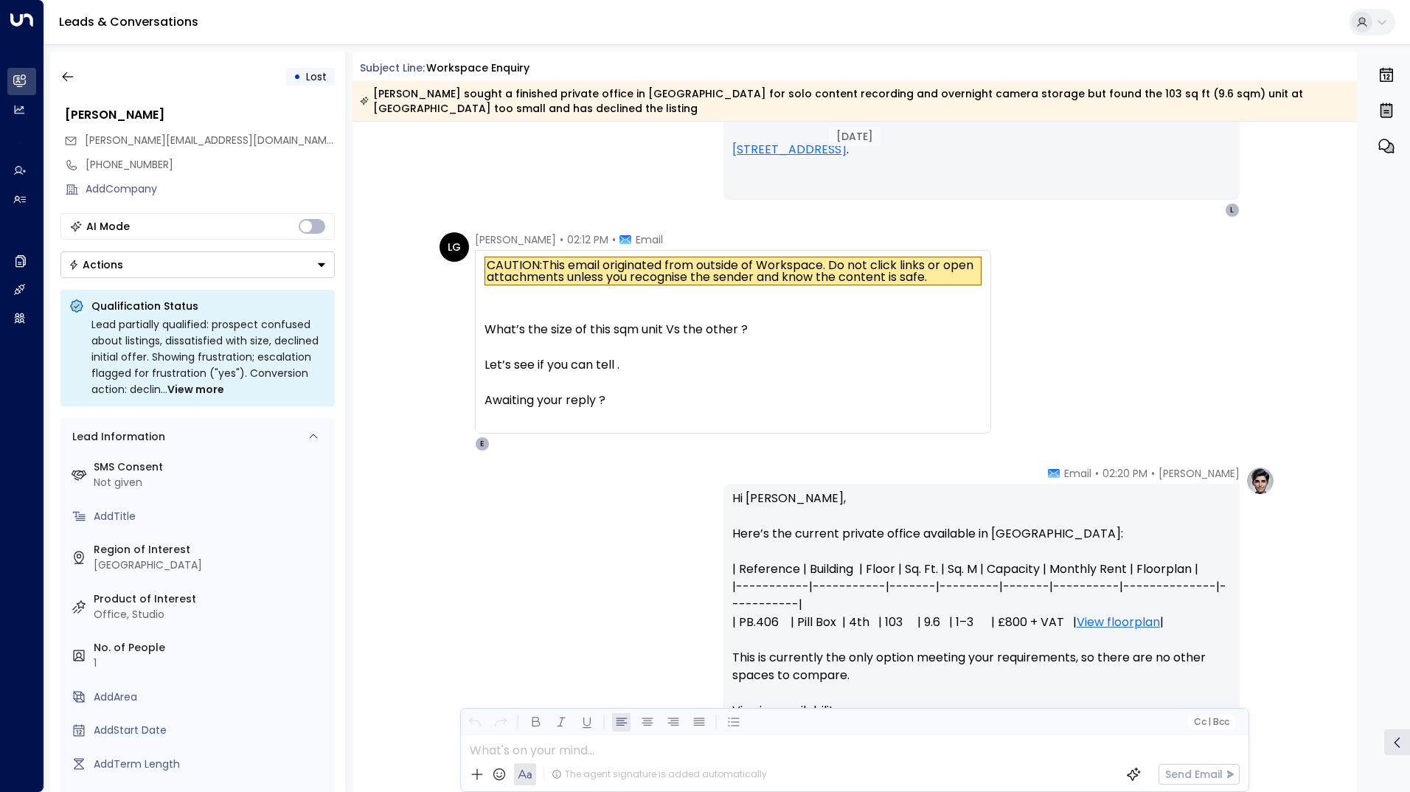
scroll to position [3172, 0]
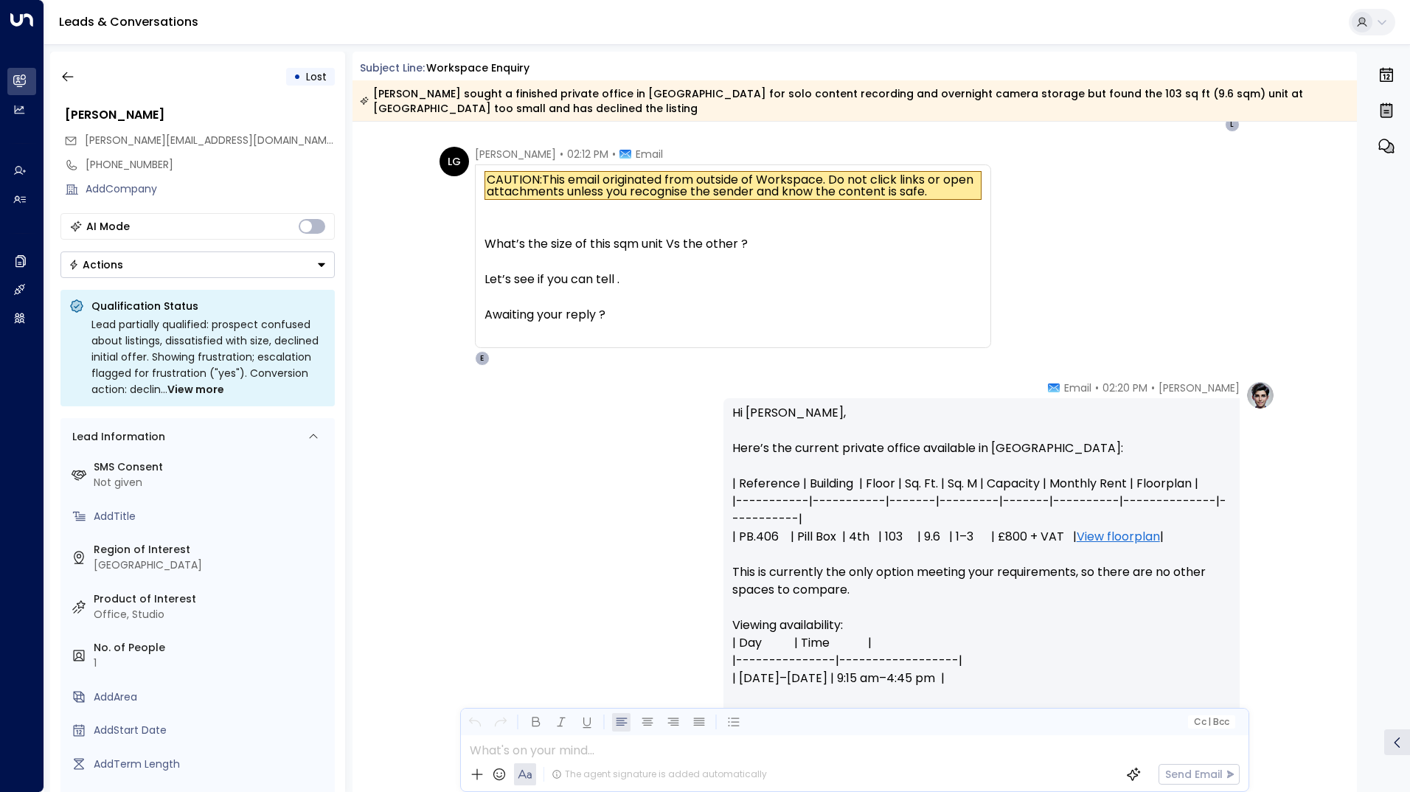
click at [789, 448] on p "Hi [PERSON_NAME], Here’s the current private office available in [GEOGRAPHIC_DA…" at bounding box center [981, 643] width 499 height 478
click at [783, 451] on p "Hi [PERSON_NAME], Here’s the current private office available in [GEOGRAPHIC_DA…" at bounding box center [981, 643] width 499 height 478
click at [564, 287] on div "Let’s see if you can tell ." at bounding box center [733, 280] width 497 height 18
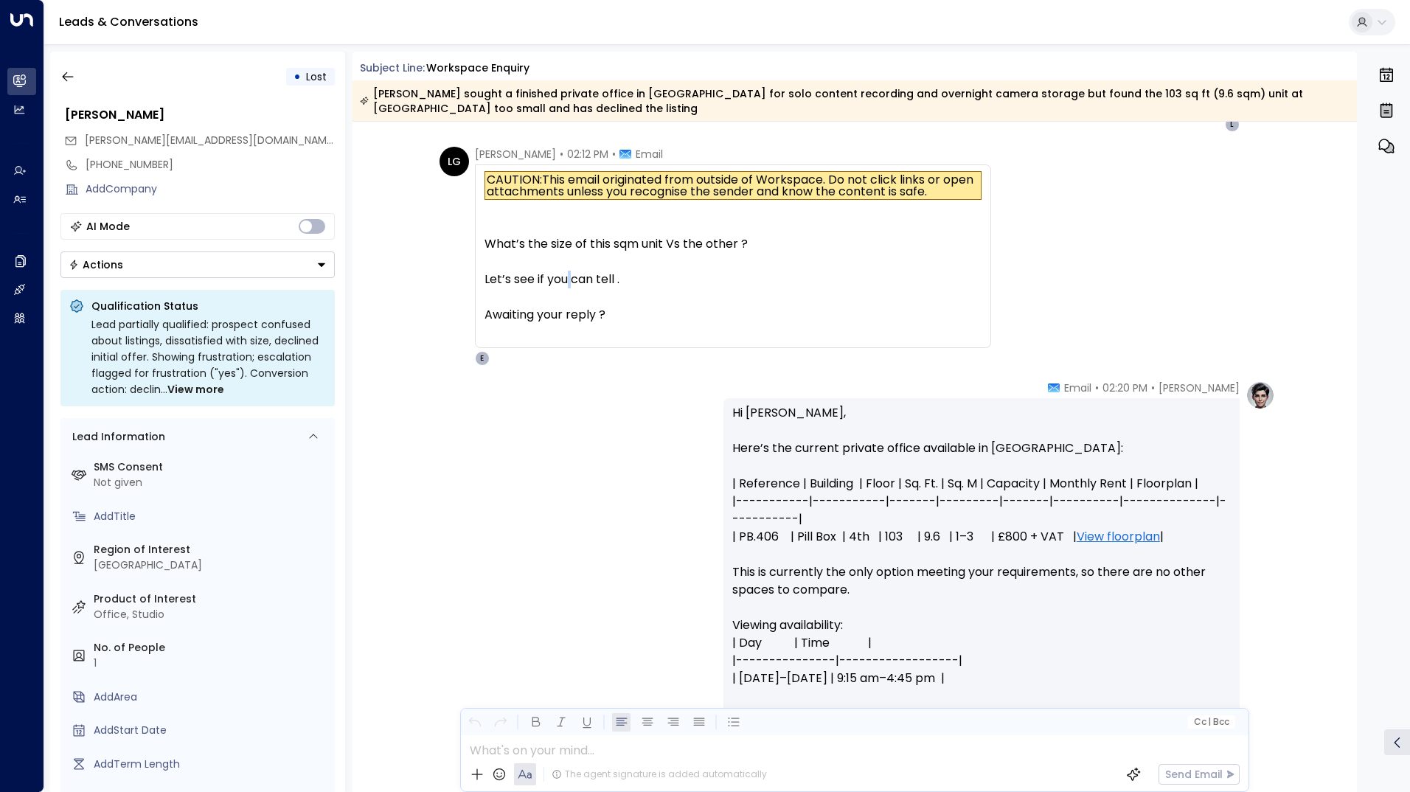
click at [564, 287] on div "Let’s see if you can tell ." at bounding box center [733, 280] width 497 height 18
drag, startPoint x: 564, startPoint y: 287, endPoint x: 562, endPoint y: 294, distance: 7.7
click at [562, 294] on div at bounding box center [733, 297] width 497 height 18
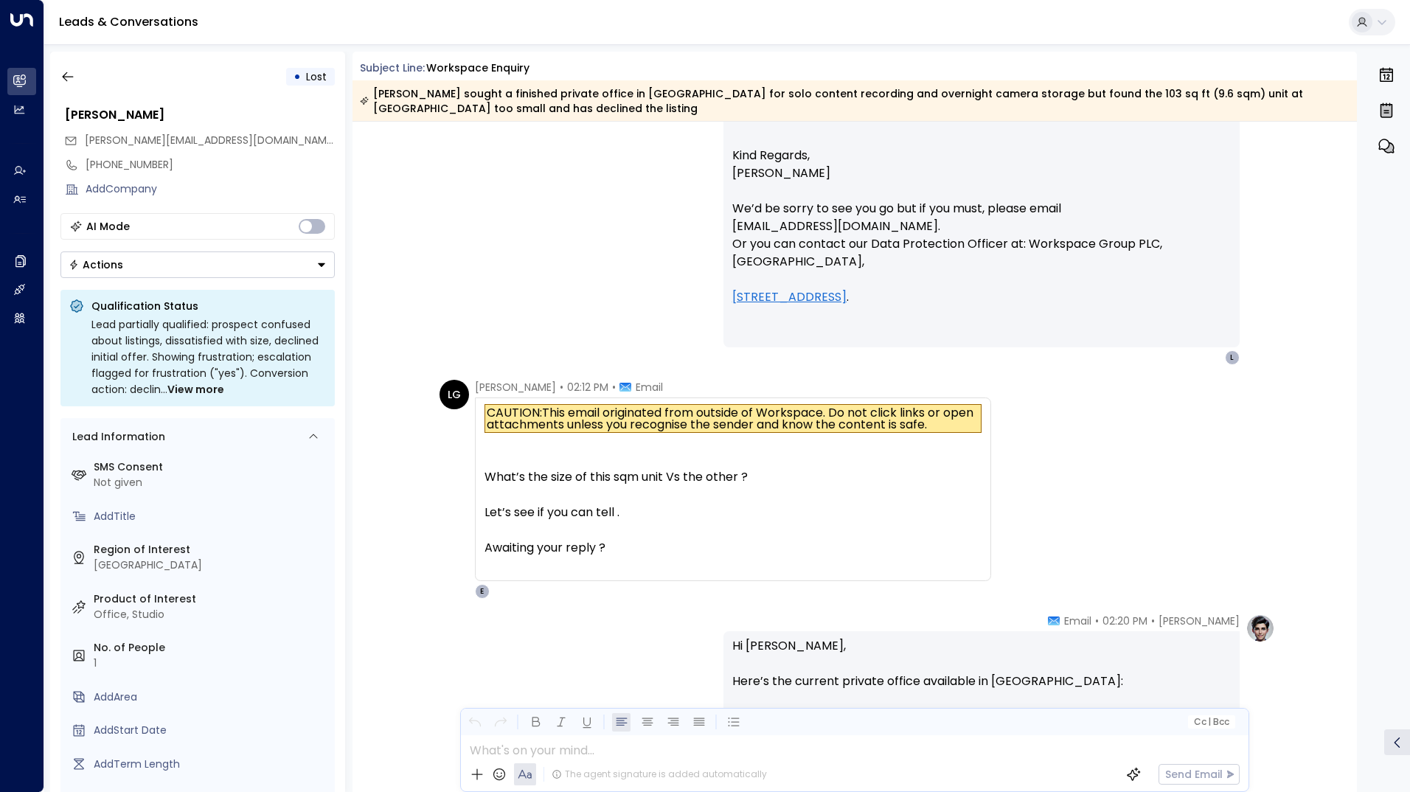
scroll to position [3175, 0]
